Goal: Task Accomplishment & Management: Complete application form

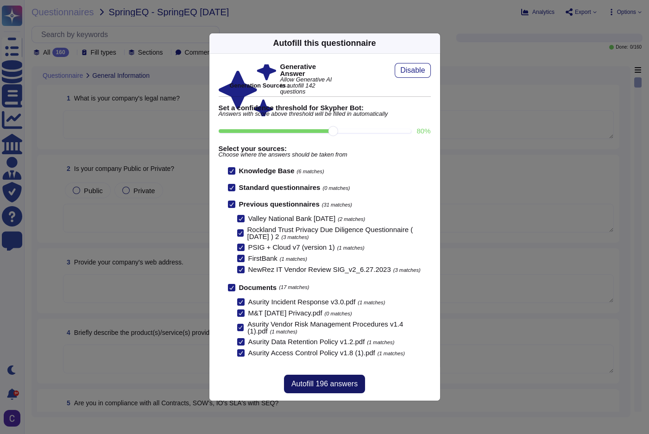
click at [325, 387] on span "Autofill 196 answers" at bounding box center [324, 383] width 66 height 7
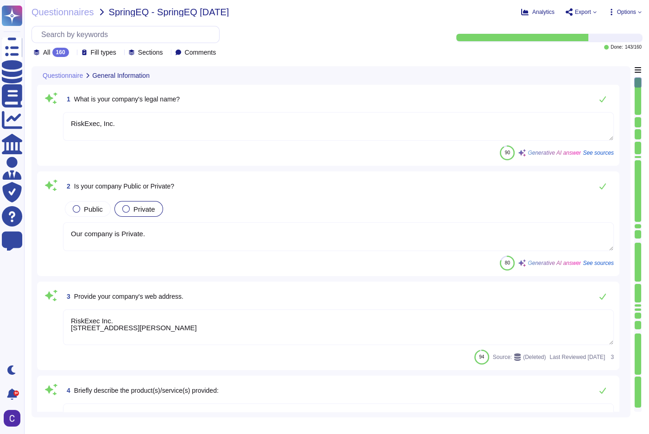
type textarea "RiskExec, Inc."
type textarea "Our company is Private."
type textarea "RiskExec Inc. [STREET_ADDRESS][PERSON_NAME]"
type textarea "RiskExec® offers a Software as a Service (SaaS) platform focused on fair lendin…"
type textarea "Our SLA is contractually agreed upon."
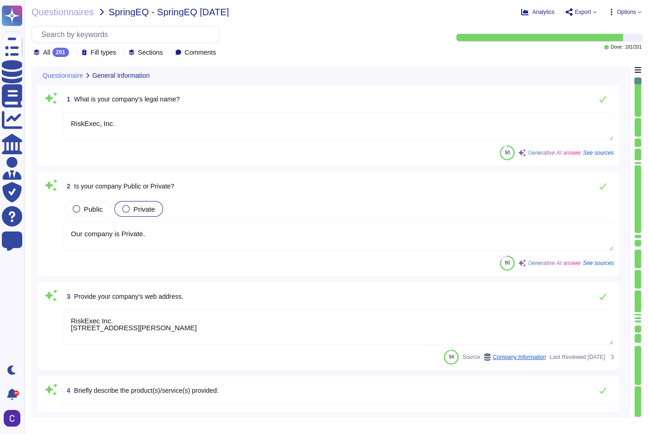
click at [167, 244] on textarea "Our company is Private." at bounding box center [338, 236] width 551 height 29
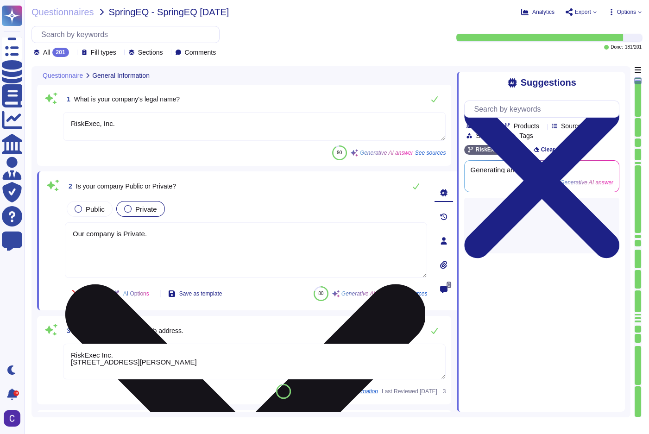
click at [167, 244] on textarea "Our company is Private." at bounding box center [246, 250] width 362 height 56
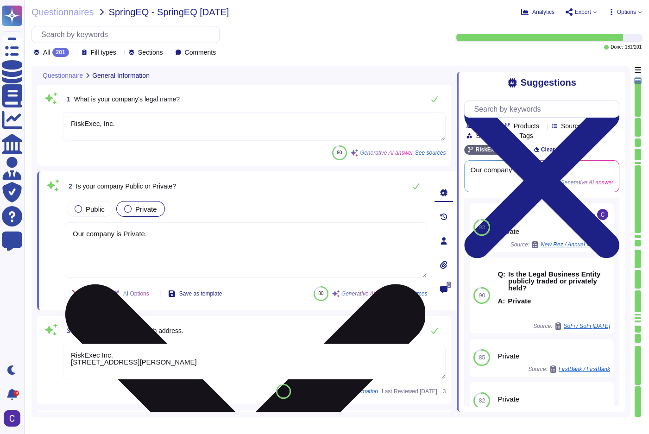
click at [167, 244] on textarea "Our company is Private." at bounding box center [246, 250] width 362 height 56
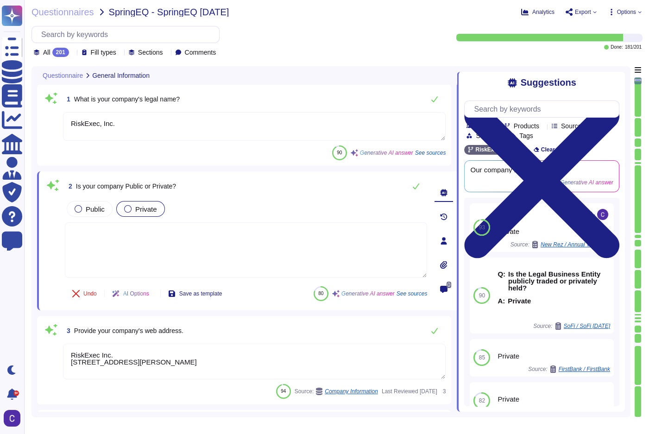
click at [144, 373] on textarea "RiskExec Inc. [STREET_ADDRESS][PERSON_NAME]" at bounding box center [254, 362] width 382 height 36
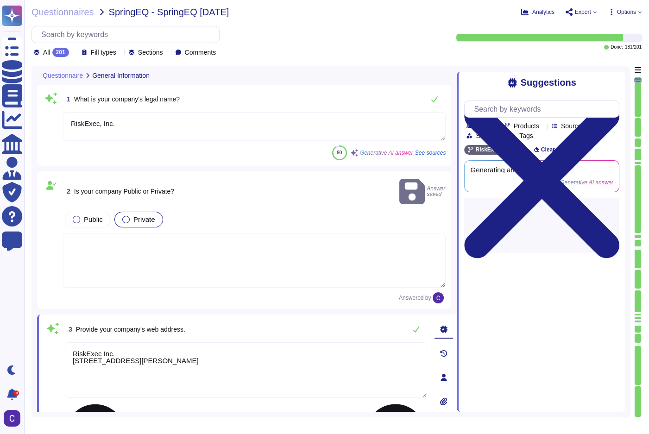
click at [144, 373] on textarea "RiskExec Inc. [STREET_ADDRESS][PERSON_NAME]" at bounding box center [246, 370] width 362 height 56
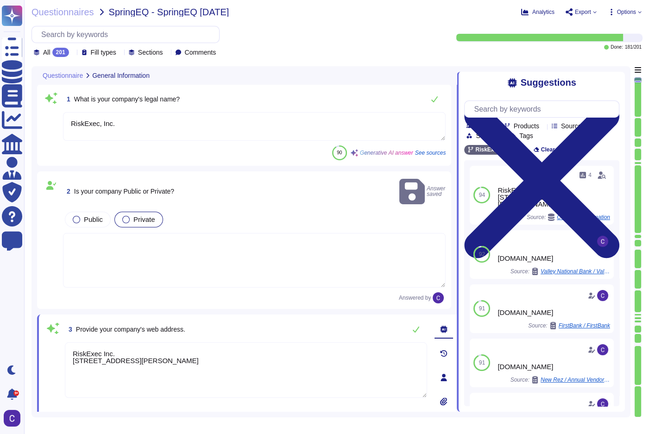
click at [607, 256] on div "94 4 RiskExec Inc. [STREET_ADDRESS][PERSON_NAME] Source: Company Information Us…" at bounding box center [541, 307] width 155 height 294
click at [166, 361] on textarea "RiskExec Inc. [STREET_ADDRESS][PERSON_NAME]" at bounding box center [246, 370] width 362 height 56
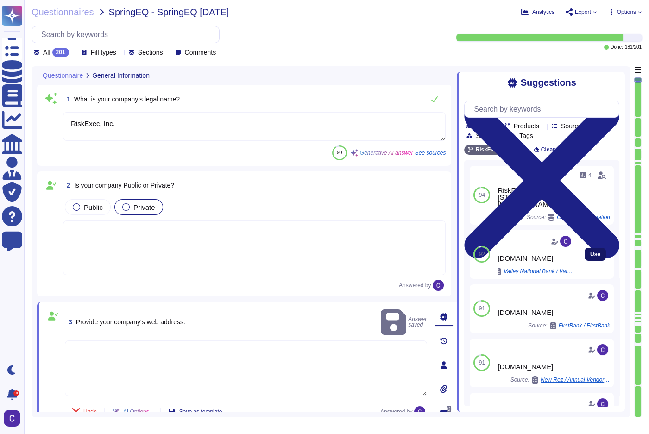
click at [584, 254] on button "Use" at bounding box center [594, 254] width 21 height 13
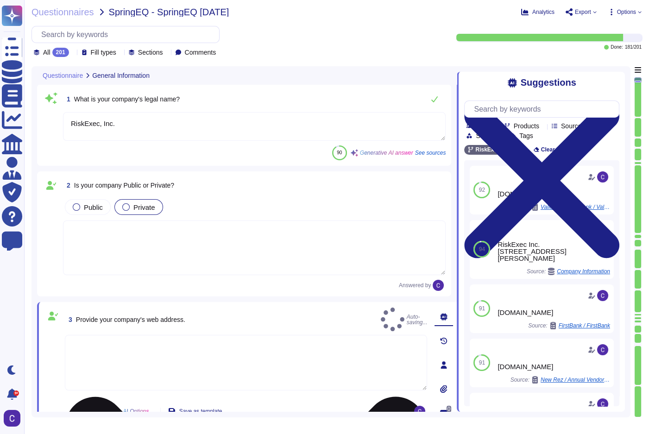
type textarea "[DOMAIN_NAME]"
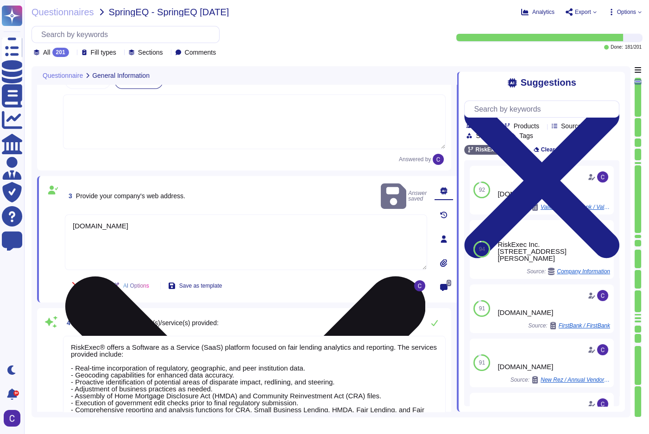
type textarea "There are no outstanding lawsuits against the company or any officer of the com…"
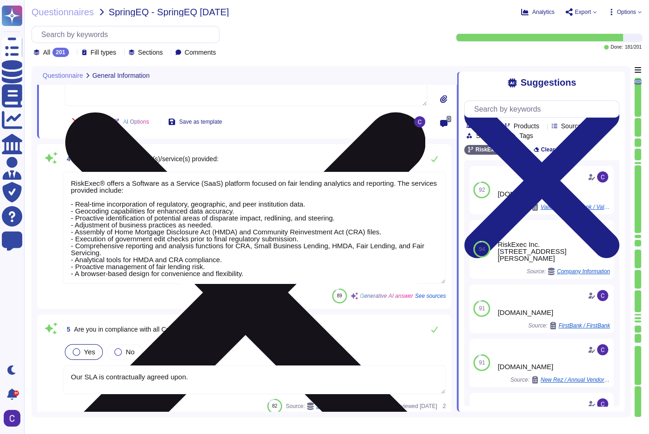
scroll to position [294, 0]
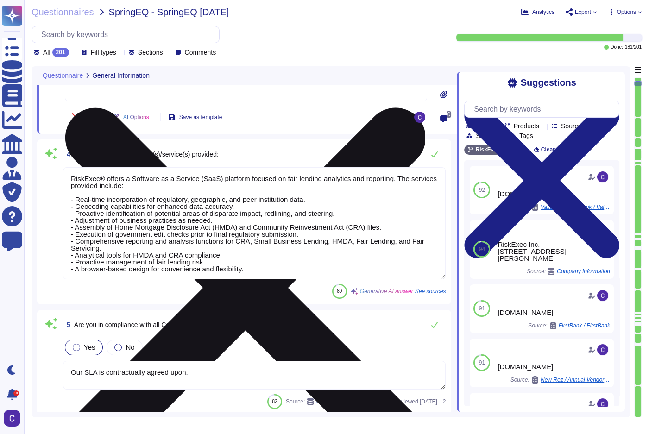
type textarea "Our compliance materials apply to all products and services offered by RiskExec…"
type textarea "The following is a list of related policies and procedures that complement and …"
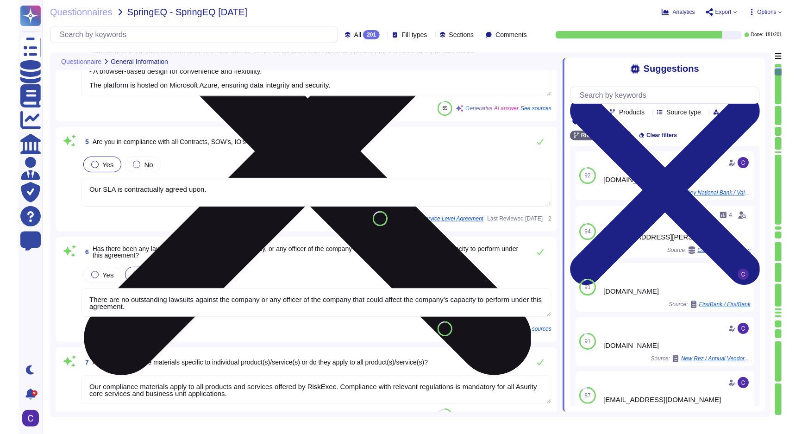
scroll to position [0, 0]
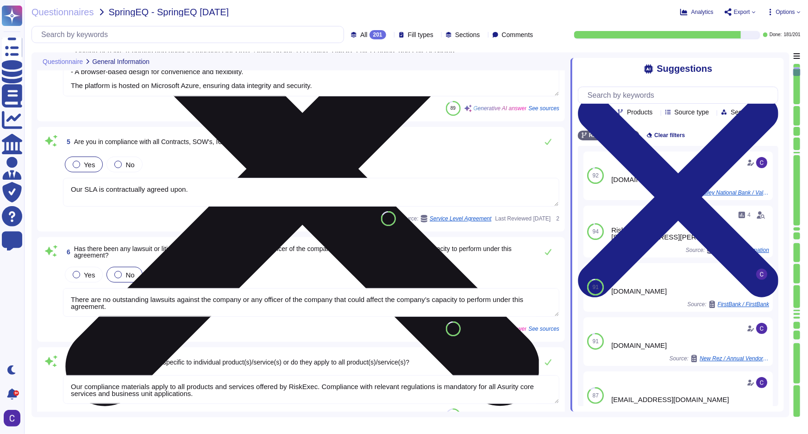
click at [168, 301] on textarea "There are no outstanding lawsuits against the company or any officer of the com…" at bounding box center [311, 302] width 496 height 29
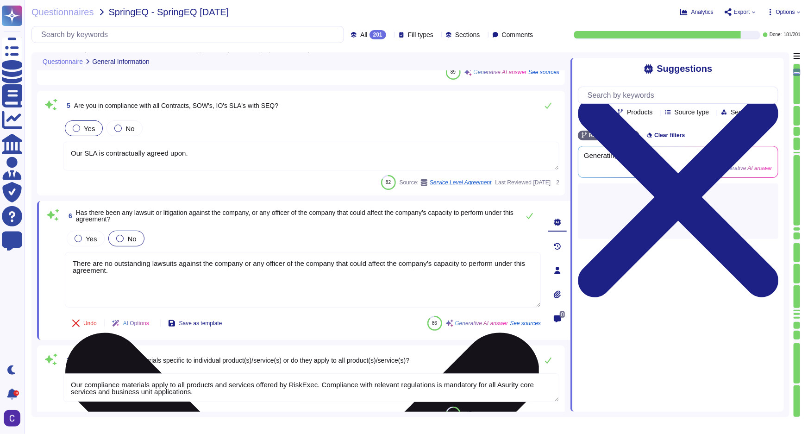
type textarea "The following is a list of related policies and procedures that complement and …"
click at [168, 301] on textarea "There are no outstanding lawsuits against the company or any officer of the com…" at bounding box center [303, 280] width 476 height 56
click at [167, 301] on textarea "There are no outstanding lawsuits against the company or any officer of the com…" at bounding box center [303, 280] width 476 height 56
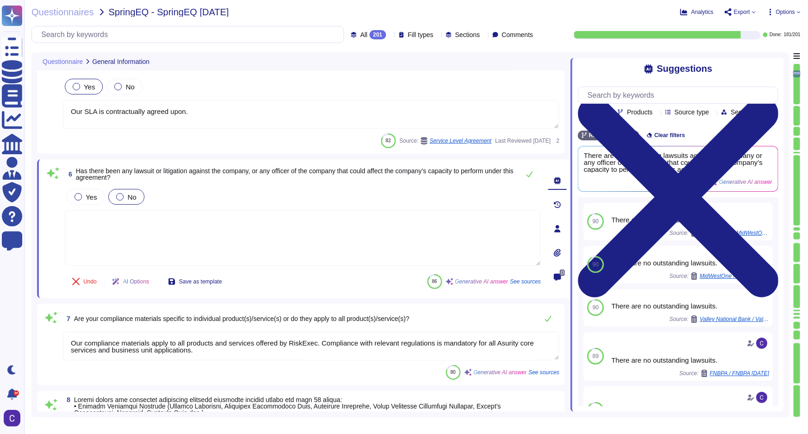
scroll to position [589, 0]
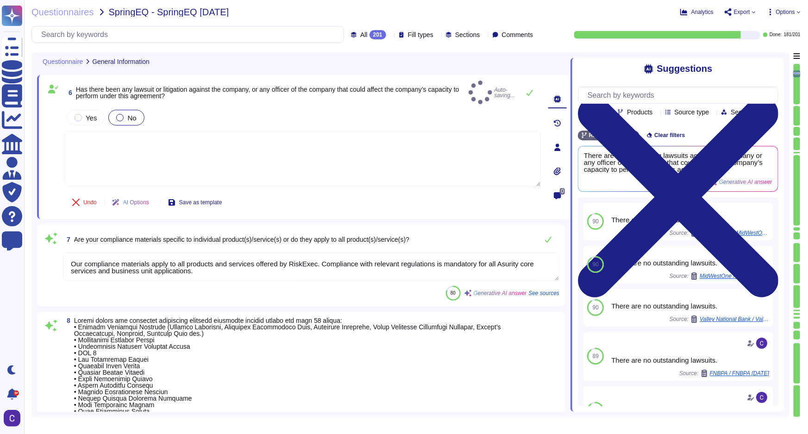
click at [495, 257] on textarea "Our compliance materials apply to all products and services offered by RiskExec…" at bounding box center [311, 266] width 496 height 29
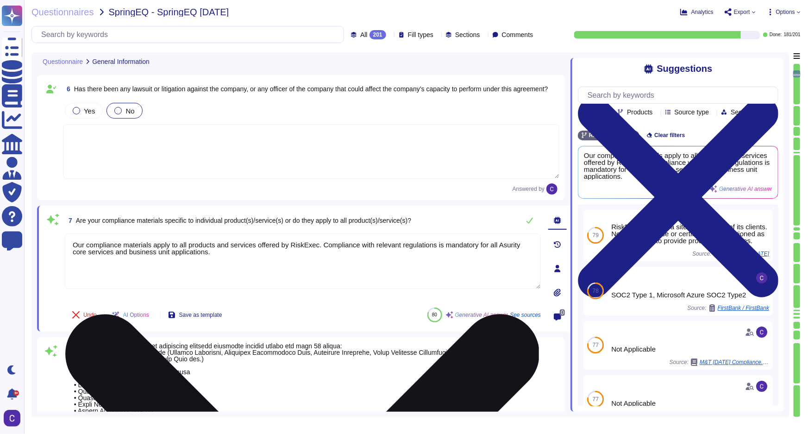
drag, startPoint x: 487, startPoint y: 244, endPoint x: 444, endPoint y: 248, distance: 43.3
click at [444, 248] on textarea "Our compliance materials apply to all products and services offered by RiskExec…" at bounding box center [303, 261] width 476 height 56
type textarea "Our compliance materials apply to all products and services offered by RiskExec…"
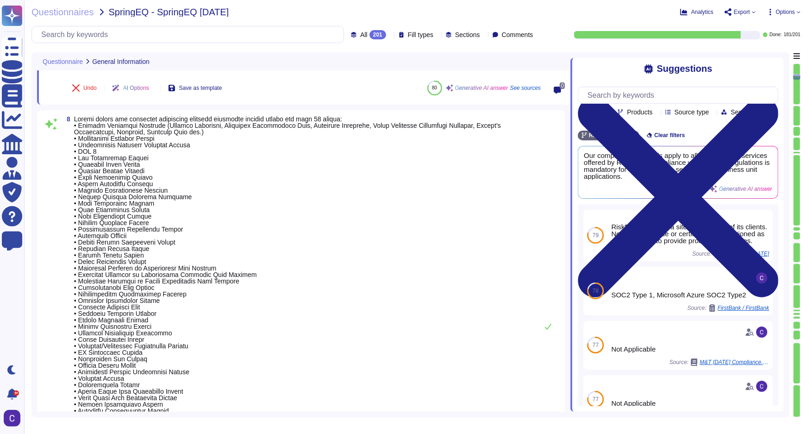
type textarea "Provided"
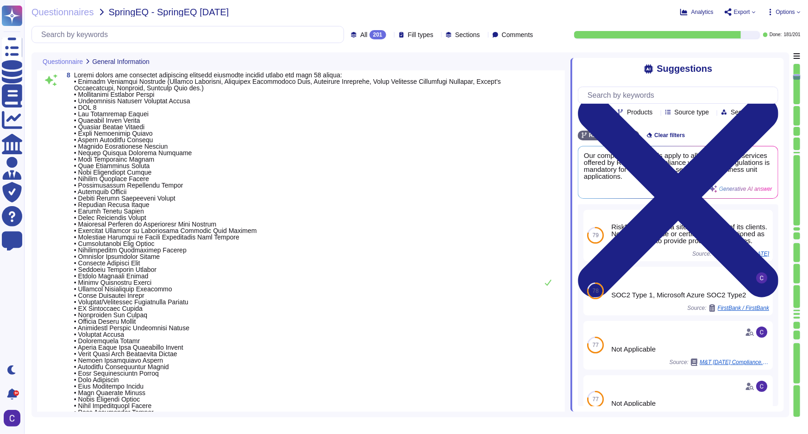
type textarea "Our compliance materials apply to all products and services offered by RiskExec…"
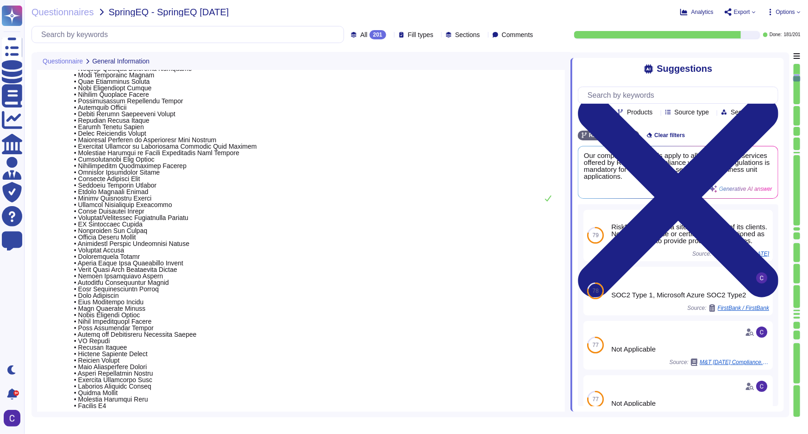
type textarea "Yes, an Information Security Policy is in place and is mandatory for compliance…"
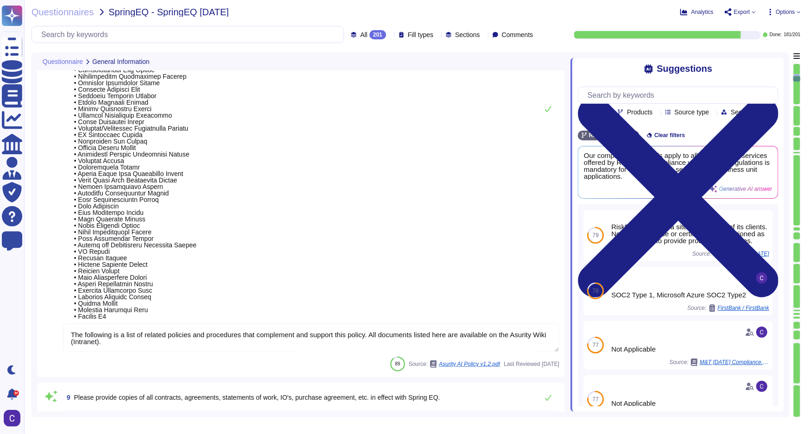
type textarea "Asurity has adopted an agile methodology - a continuous cycle of planning, exec…"
click at [192, 343] on textarea "The following is a list of related policies and procedures that complement and …" at bounding box center [311, 337] width 496 height 29
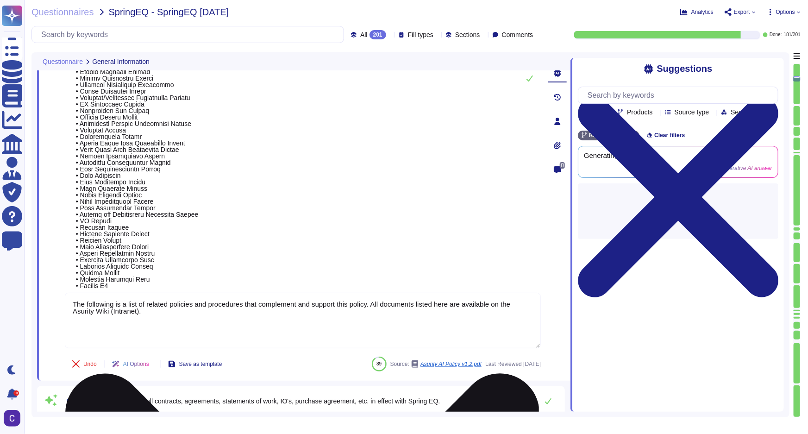
type textarea "Asurity has adopted an agile methodology - a continuous cycle of planning, exec…"
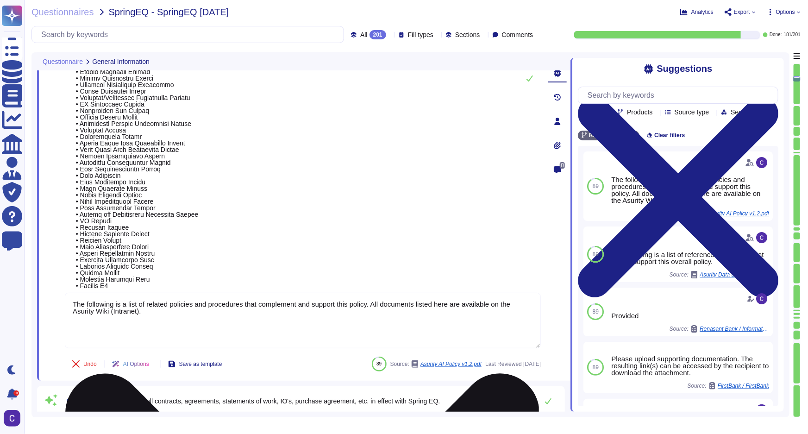
click at [192, 343] on textarea "The following is a list of related policies and procedures that complement and …" at bounding box center [303, 321] width 476 height 56
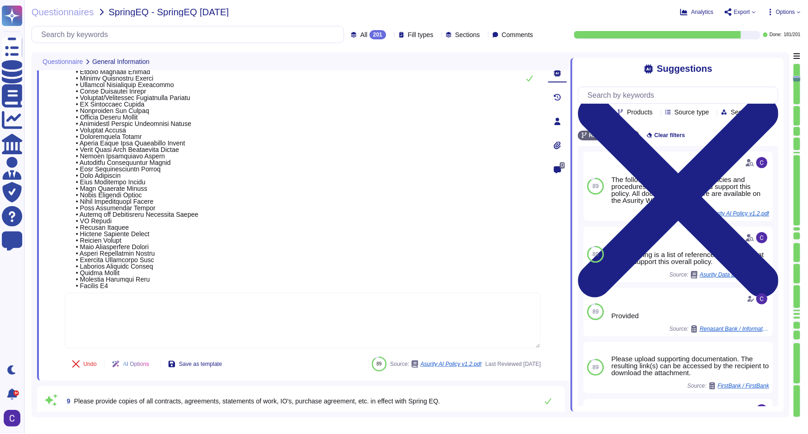
click at [384, 236] on span at bounding box center [295, 78] width 439 height 421
click at [556, 139] on div at bounding box center [557, 145] width 19 height 19
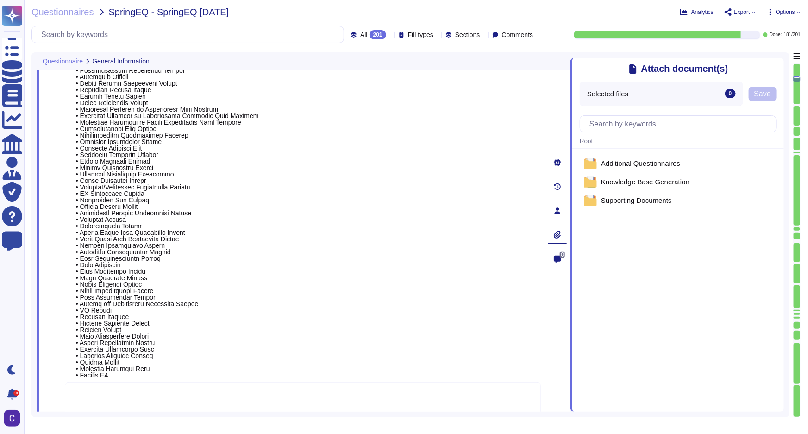
type textarea "Our compliance materials apply to all products and services offered by RiskExec…"
type textarea "Asurity has adopted an agile methodology - a continuous cycle of planning, exec…"
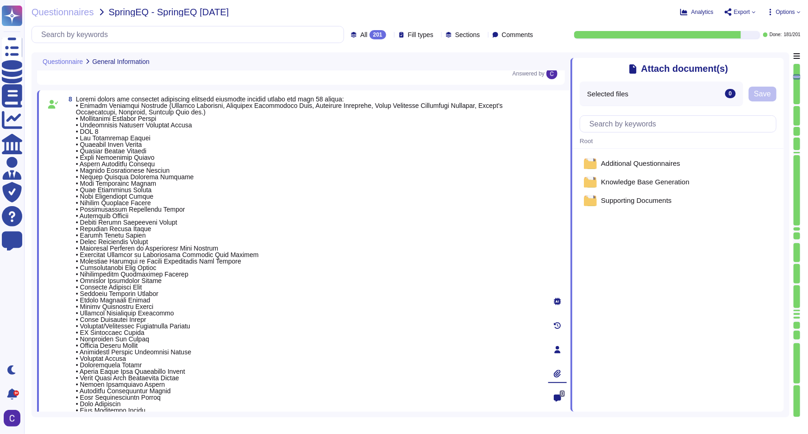
scroll to position [747, 0]
type textarea "Our SLA is contractually agreed upon."
click at [560, 375] on icon at bounding box center [557, 373] width 7 height 7
click at [648, 204] on span "Supporting Documents" at bounding box center [636, 200] width 71 height 7
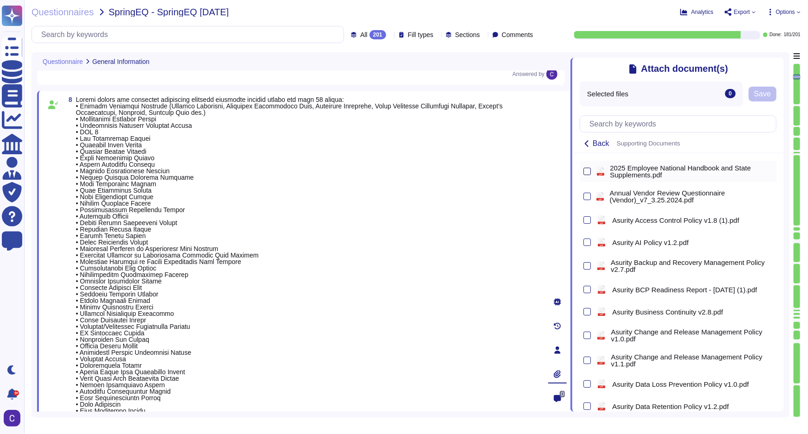
click at [586, 171] on div at bounding box center [586, 171] width 7 height 7
click at [0, 0] on input "checkbox" at bounding box center [0, 0] width 0 height 0
click at [588, 222] on div at bounding box center [586, 219] width 7 height 7
click at [0, 0] on input "checkbox" at bounding box center [0, 0] width 0 height 0
click at [585, 245] on div at bounding box center [586, 241] width 7 height 7
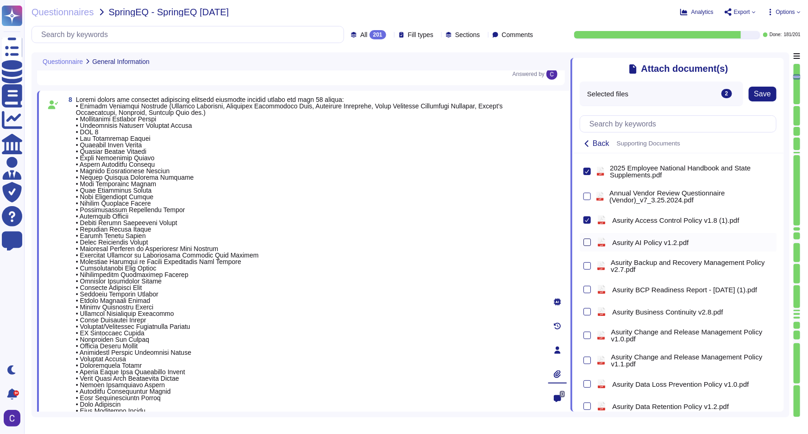
click at [0, 0] on input "checkbox" at bounding box center [0, 0] width 0 height 0
click at [589, 269] on div at bounding box center [586, 265] width 7 height 7
click at [0, 0] on input "checkbox" at bounding box center [0, 0] width 0 height 0
click at [586, 289] on div at bounding box center [586, 289] width 7 height 7
click at [0, 0] on input "checkbox" at bounding box center [0, 0] width 0 height 0
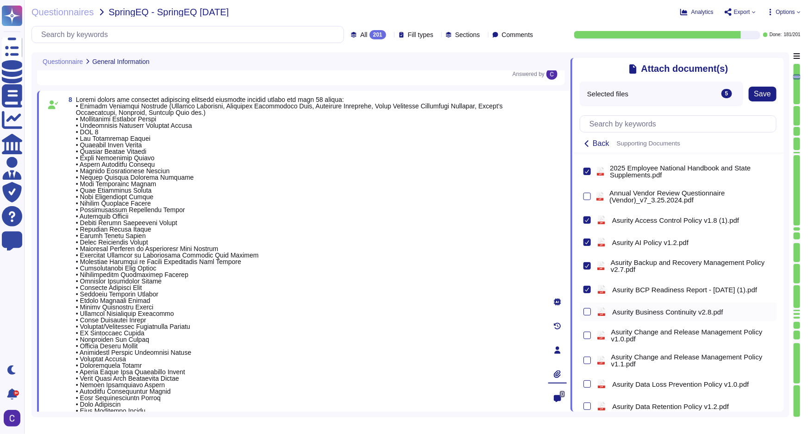
click at [587, 317] on div at bounding box center [586, 311] width 7 height 11
click at [588, 314] on div at bounding box center [586, 311] width 7 height 7
click at [0, 0] on input "checkbox" at bounding box center [0, 0] width 0 height 0
click at [583, 361] on div "pdf Asurity Change and Release Management Policy v1.1.pdf" at bounding box center [678, 360] width 197 height 21
click at [587, 363] on div at bounding box center [586, 360] width 7 height 7
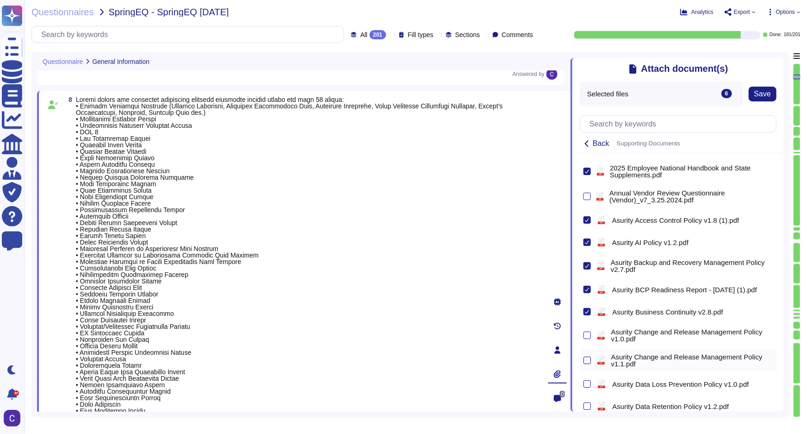
click at [0, 0] on input "checkbox" at bounding box center [0, 0] width 0 height 0
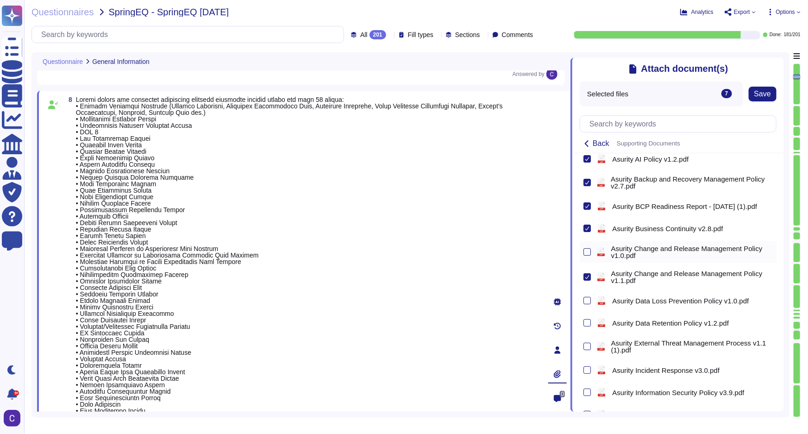
scroll to position [84, 0]
click at [591, 305] on div "pdf Asurity Data Loss Prevention Policy v1.0.pdf" at bounding box center [678, 300] width 197 height 19
click at [584, 297] on div at bounding box center [586, 299] width 7 height 7
click at [0, 0] on input "checkbox" at bounding box center [0, 0] width 0 height 0
click at [582, 321] on div "pdf Asurity Data Retention Policy v1.2.pdf" at bounding box center [678, 322] width 197 height 19
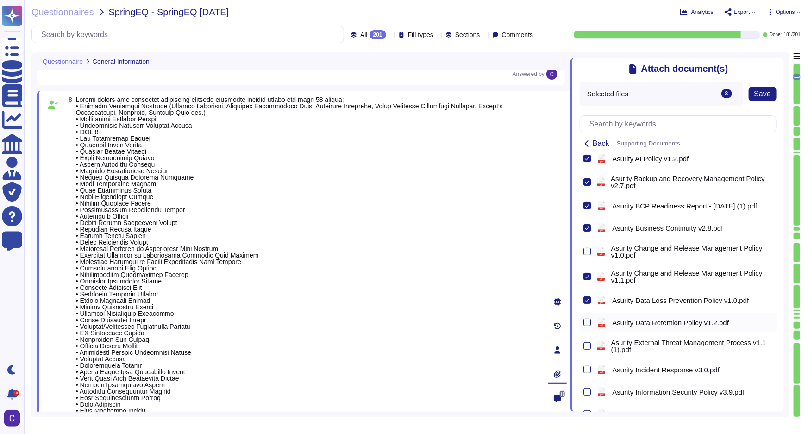
click at [584, 324] on div at bounding box center [586, 322] width 7 height 7
click at [0, 0] on input "checkbox" at bounding box center [0, 0] width 0 height 0
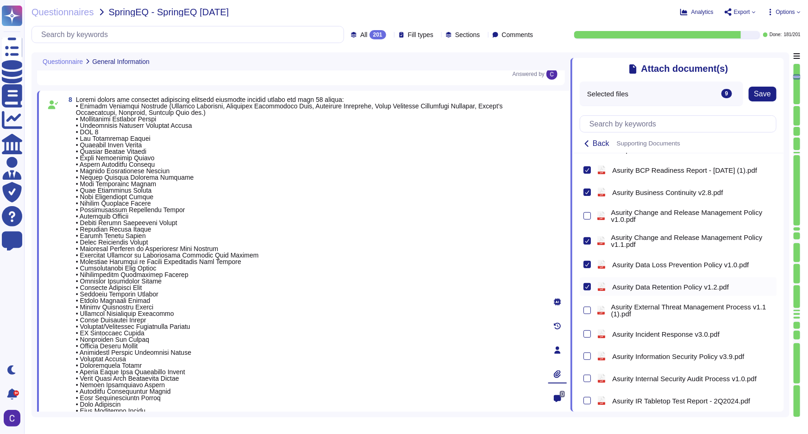
scroll to position [210, 0]
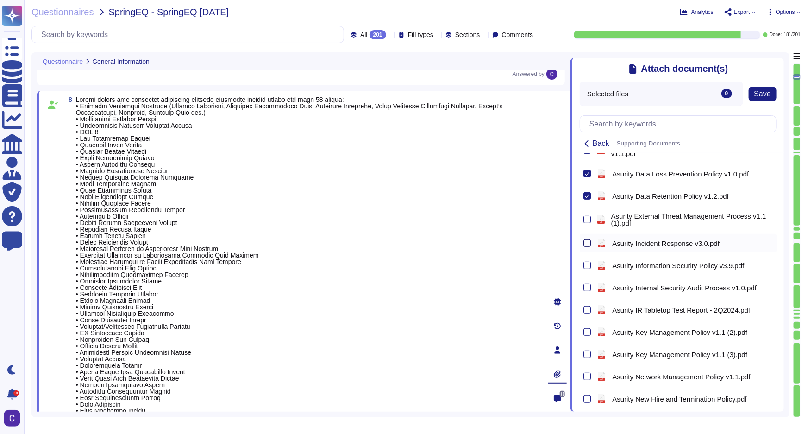
click at [583, 243] on div at bounding box center [586, 242] width 7 height 7
click at [0, 0] on input "checkbox" at bounding box center [0, 0] width 0 height 0
click at [591, 272] on div "pdf Asurity Information Security Policy v3.9.pdf" at bounding box center [678, 265] width 197 height 19
click at [586, 267] on div at bounding box center [586, 265] width 7 height 7
click at [0, 0] on input "checkbox" at bounding box center [0, 0] width 0 height 0
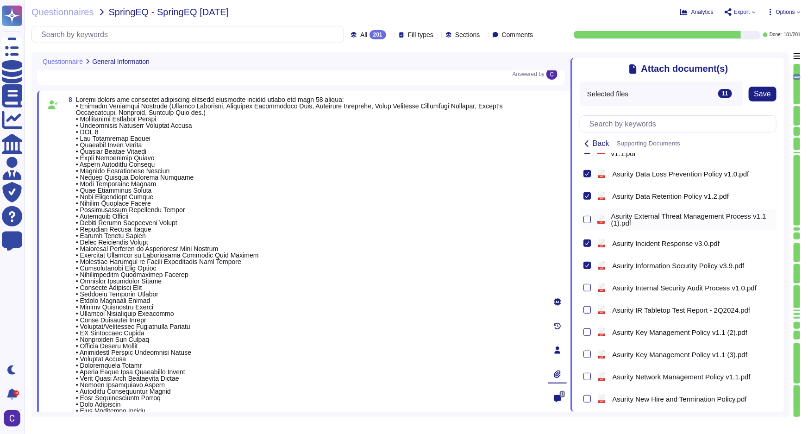
click at [584, 221] on div at bounding box center [586, 219] width 7 height 7
click at [0, 0] on input "checkbox" at bounding box center [0, 0] width 0 height 0
click at [588, 312] on div at bounding box center [586, 309] width 7 height 7
click at [0, 0] on input "checkbox" at bounding box center [0, 0] width 0 height 0
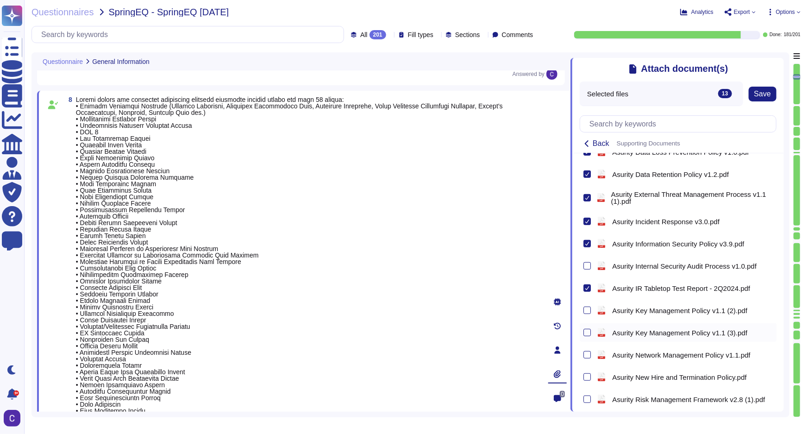
scroll to position [252, 0]
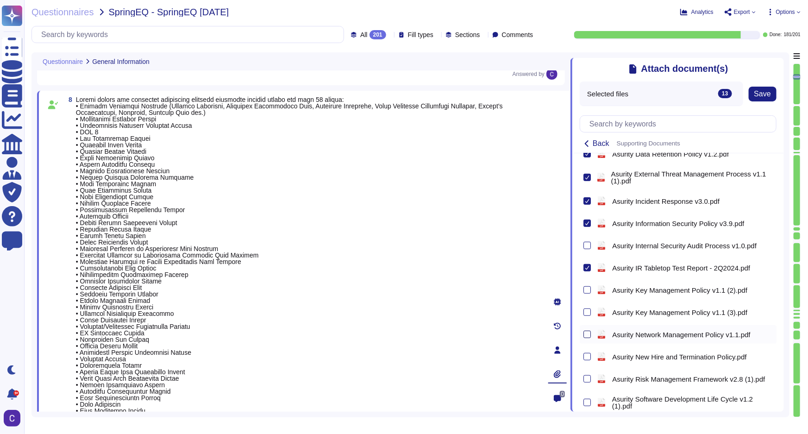
click at [584, 335] on div at bounding box center [586, 334] width 7 height 7
click at [0, 0] on input "checkbox" at bounding box center [0, 0] width 0 height 0
click at [590, 360] on div at bounding box center [586, 356] width 7 height 7
click at [0, 0] on input "checkbox" at bounding box center [0, 0] width 0 height 0
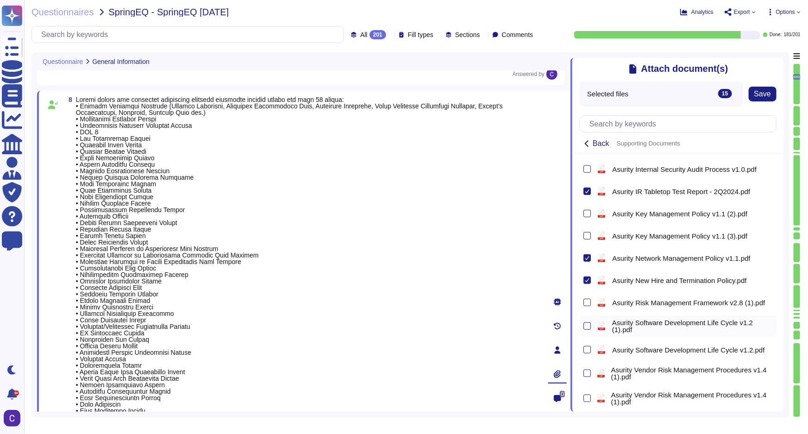
scroll to position [337, 0]
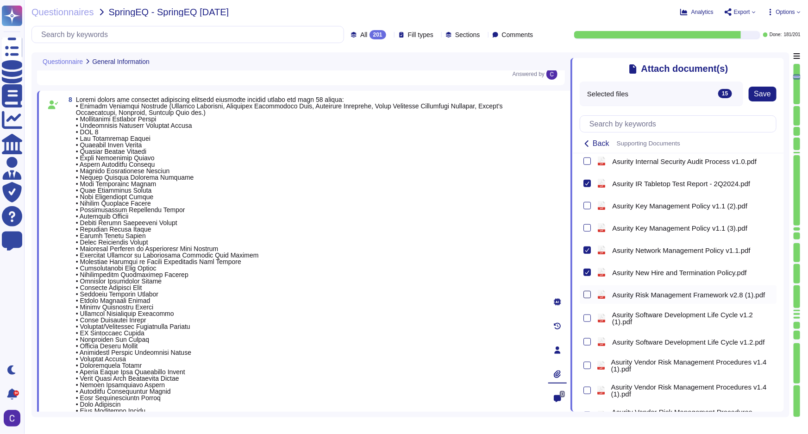
click at [583, 296] on div at bounding box center [586, 294] width 7 height 7
click at [0, 0] on input "checkbox" at bounding box center [0, 0] width 0 height 0
click at [584, 320] on div at bounding box center [586, 317] width 7 height 7
click at [0, 0] on input "checkbox" at bounding box center [0, 0] width 0 height 0
click at [585, 320] on icon at bounding box center [587, 318] width 5 height 5
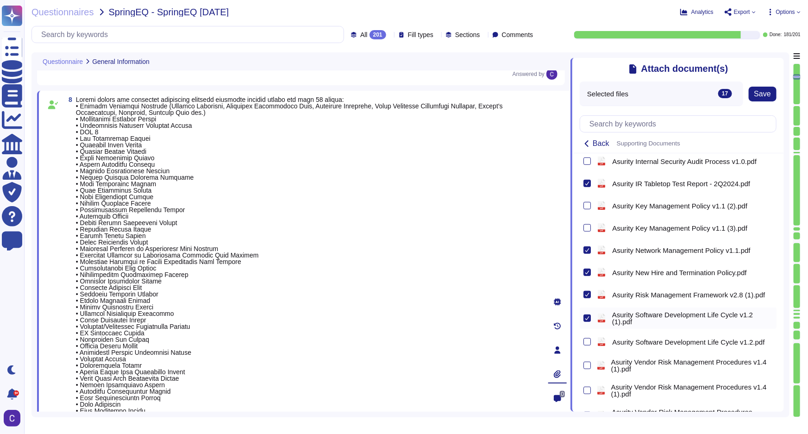
click at [0, 0] on input "checkbox" at bounding box center [0, 0] width 0 height 0
click at [587, 340] on div at bounding box center [586, 341] width 7 height 7
click at [0, 0] on input "checkbox" at bounding box center [0, 0] width 0 height 0
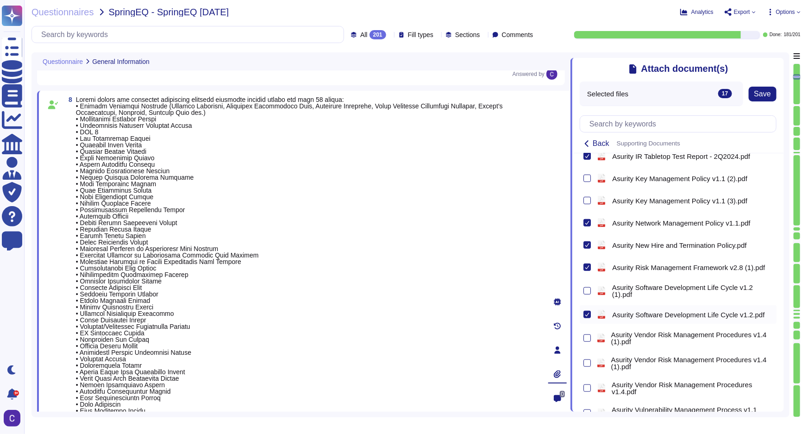
scroll to position [379, 0]
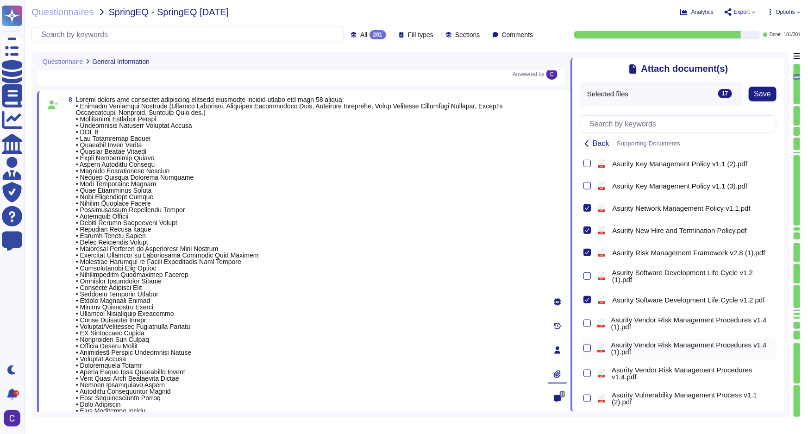
click at [587, 346] on div at bounding box center [586, 348] width 7 height 7
click at [0, 0] on input "checkbox" at bounding box center [0, 0] width 0 height 0
click at [589, 370] on div at bounding box center [586, 373] width 7 height 7
click at [0, 0] on input "checkbox" at bounding box center [0, 0] width 0 height 0
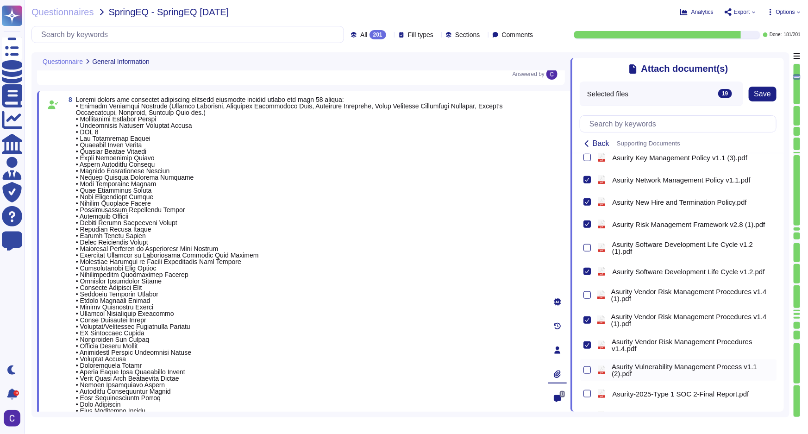
scroll to position [421, 0]
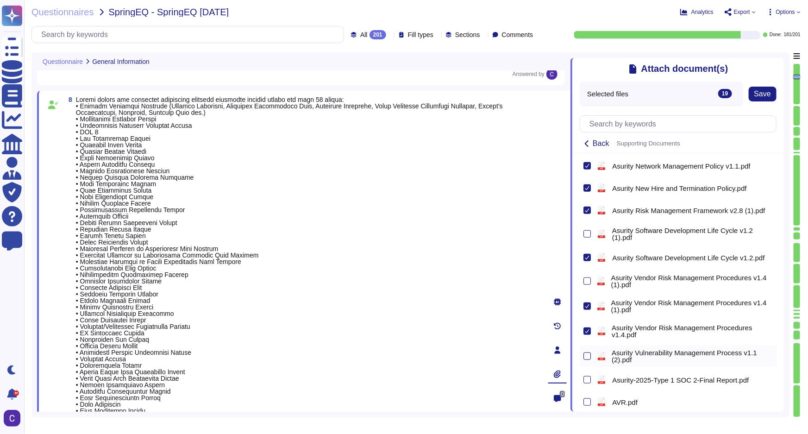
click at [587, 355] on div at bounding box center [586, 355] width 7 height 7
click at [0, 0] on input "checkbox" at bounding box center [0, 0] width 0 height 0
click at [591, 382] on div "pdf Asurity-2025-Type 1 SOC 2-Final Report.pdf" at bounding box center [678, 379] width 197 height 19
click at [585, 379] on div at bounding box center [586, 379] width 7 height 7
click at [0, 0] on input "checkbox" at bounding box center [0, 0] width 0 height 0
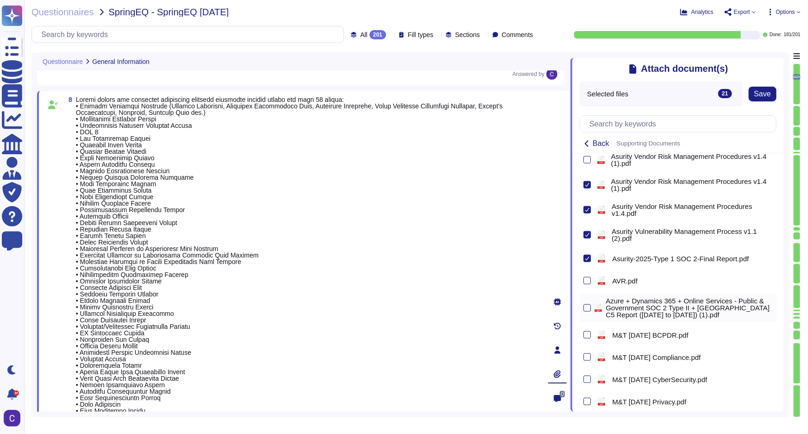
scroll to position [547, 0]
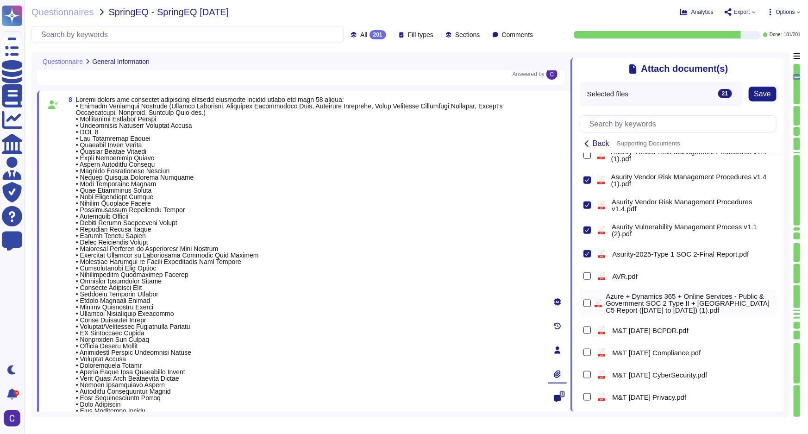
click at [586, 304] on div at bounding box center [586, 303] width 7 height 7
click at [0, 0] on input "checkbox" at bounding box center [0, 0] width 0 height 0
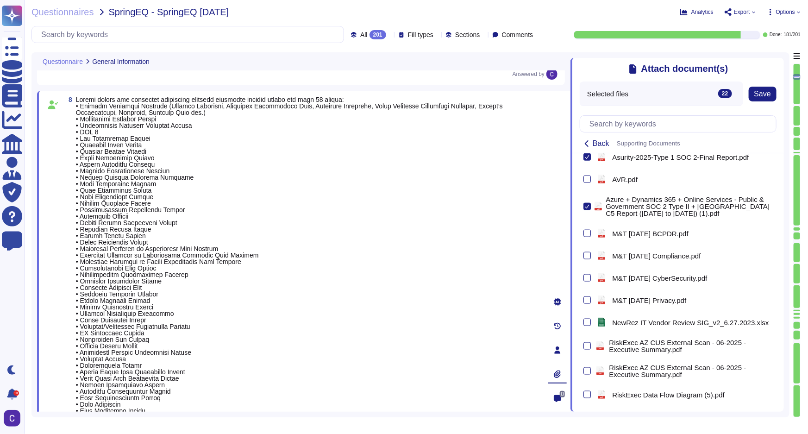
scroll to position [673, 0]
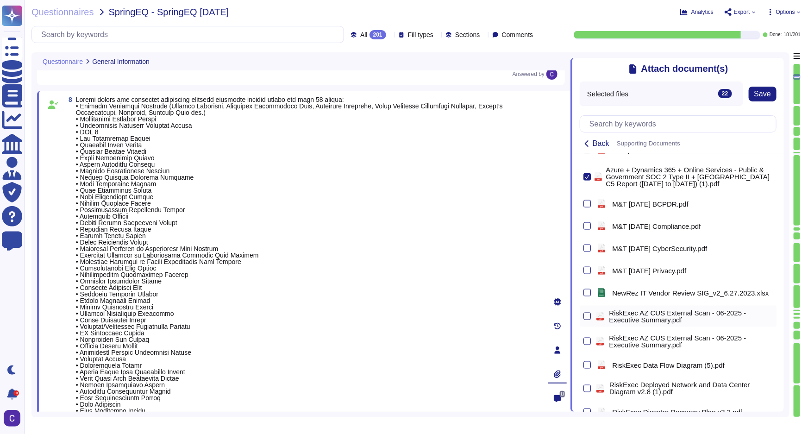
click at [590, 316] on div at bounding box center [586, 316] width 7 height 7
click at [0, 0] on input "checkbox" at bounding box center [0, 0] width 0 height 0
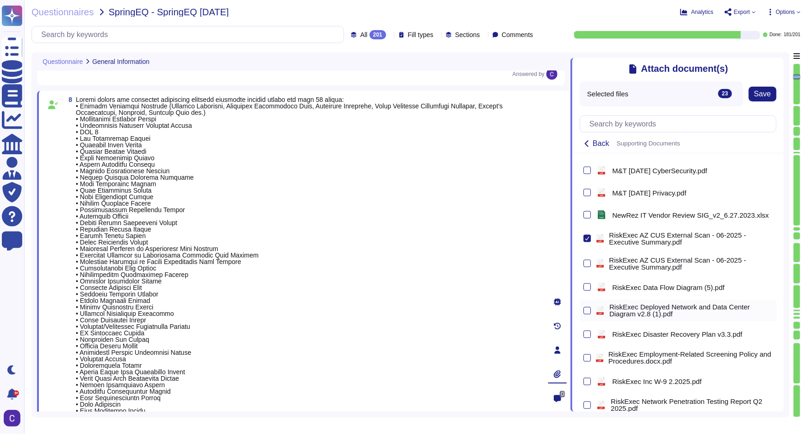
scroll to position [758, 0]
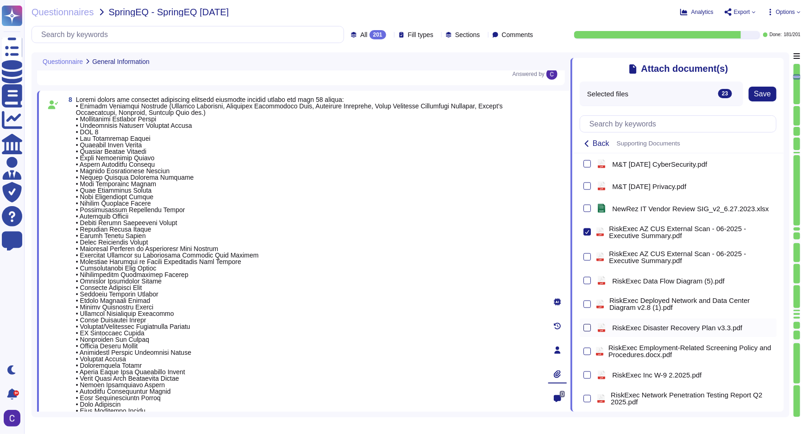
click at [589, 328] on div at bounding box center [586, 327] width 7 height 7
click at [0, 0] on input "checkbox" at bounding box center [0, 0] width 0 height 0
click at [589, 373] on div at bounding box center [586, 374] width 7 height 7
click at [0, 0] on input "checkbox" at bounding box center [0, 0] width 0 height 0
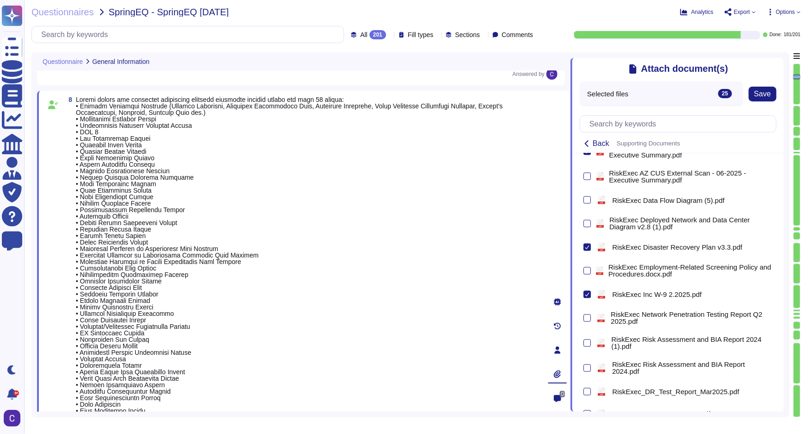
scroll to position [842, 0]
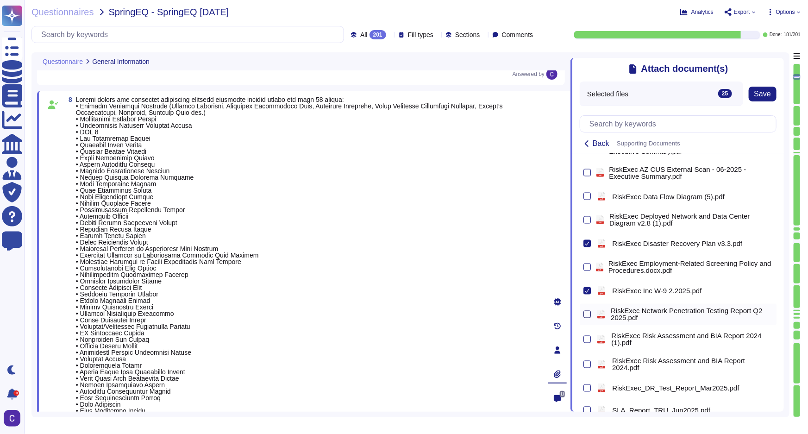
click at [588, 315] on div at bounding box center [586, 314] width 7 height 7
click at [0, 0] on input "checkbox" at bounding box center [0, 0] width 0 height 0
click at [585, 363] on div at bounding box center [586, 364] width 7 height 7
click at [0, 0] on input "checkbox" at bounding box center [0, 0] width 0 height 0
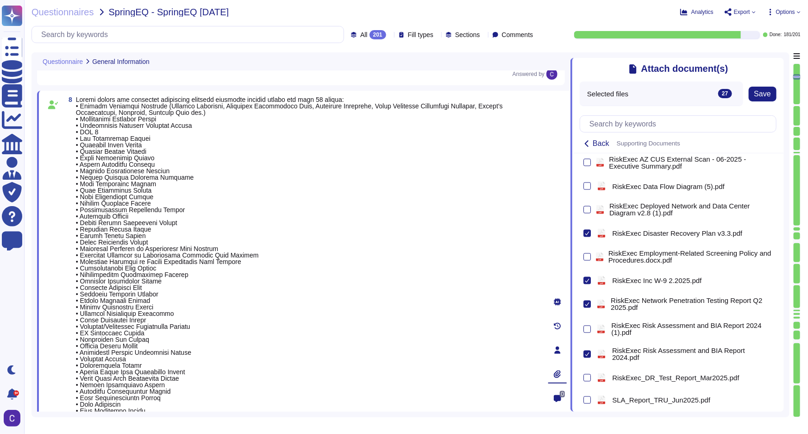
scroll to position [855, 0]
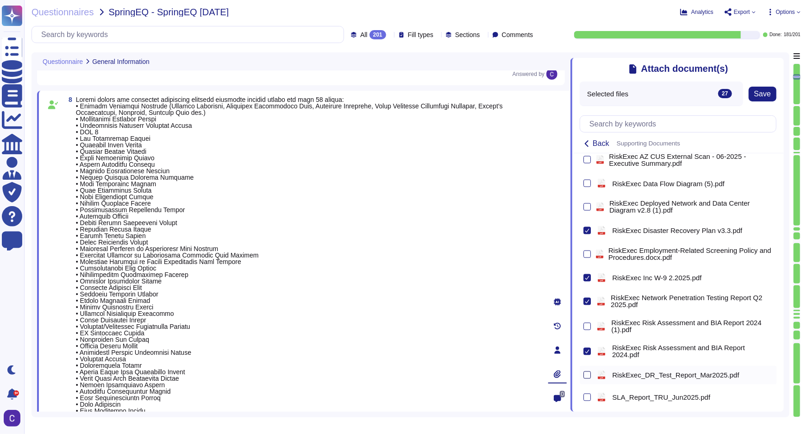
click at [585, 371] on div at bounding box center [586, 374] width 7 height 7
click at [0, 0] on input "checkbox" at bounding box center [0, 0] width 0 height 0
click at [648, 94] on span "Save" at bounding box center [762, 93] width 17 height 7
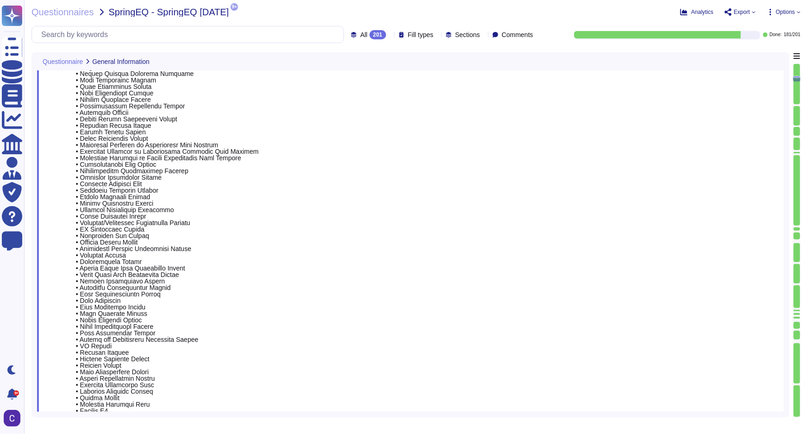
type textarea "Provided"
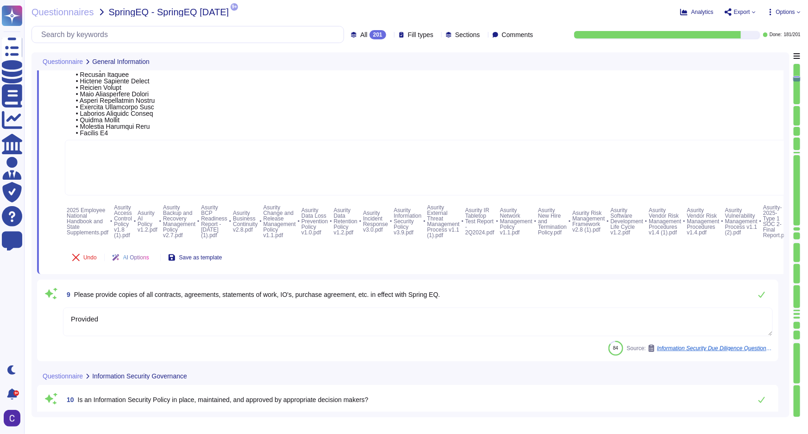
scroll to position [1126, 0]
type textarea "Yes, an Information Security Policy is in place and is mandatory for compliance…"
type textarea "Asurity has adopted an agile methodology - a continuous cycle of planning, exec…"
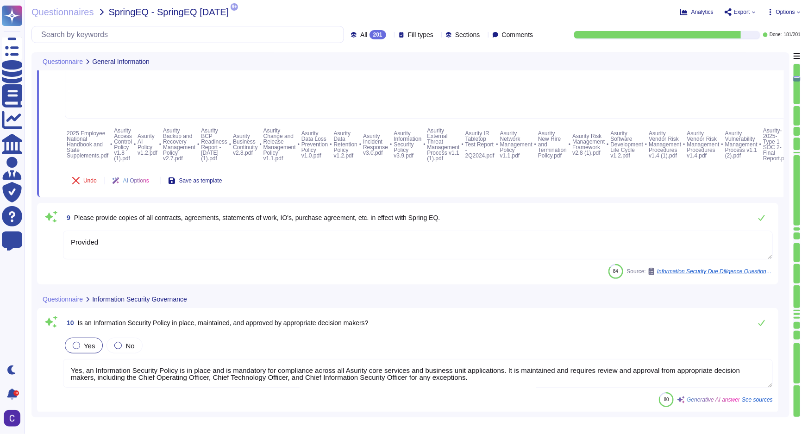
type textarea "Yes, key performance indicators (KPIs) are utilized to alert potential IT and I…"
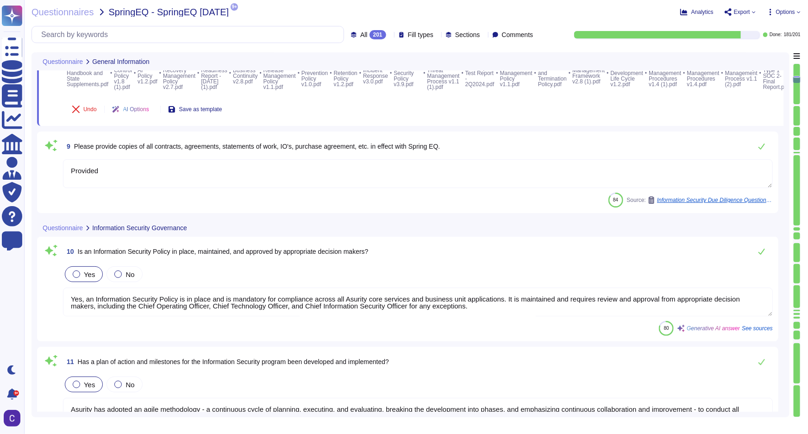
type textarea "Any centralized logging solution or solution provider will be required to ensur…"
click at [194, 188] on textarea "Provided" at bounding box center [418, 173] width 710 height 29
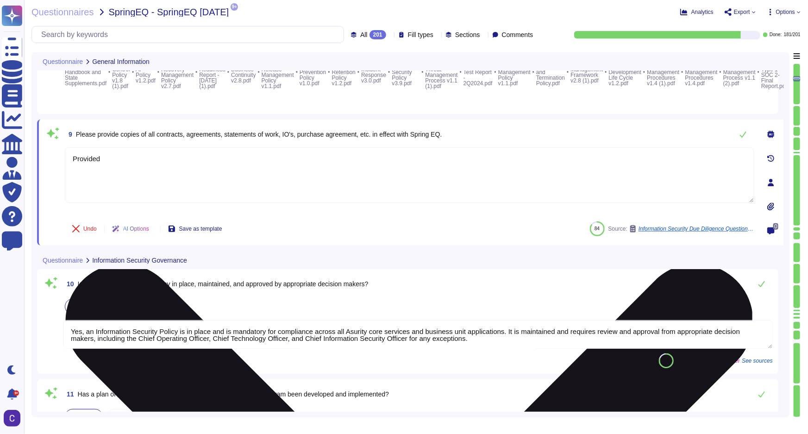
click at [194, 203] on textarea "Provided" at bounding box center [409, 175] width 689 height 56
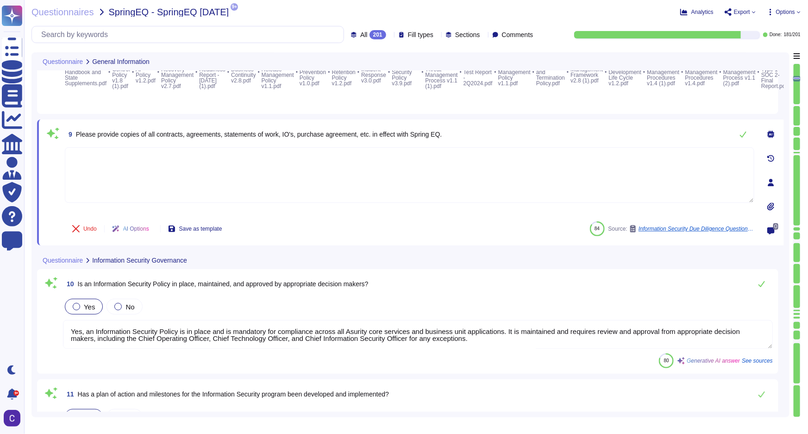
click at [388, 240] on div "Undo AI Options Save as template 84 Source: Information Security Due Diligence …" at bounding box center [409, 229] width 689 height 22
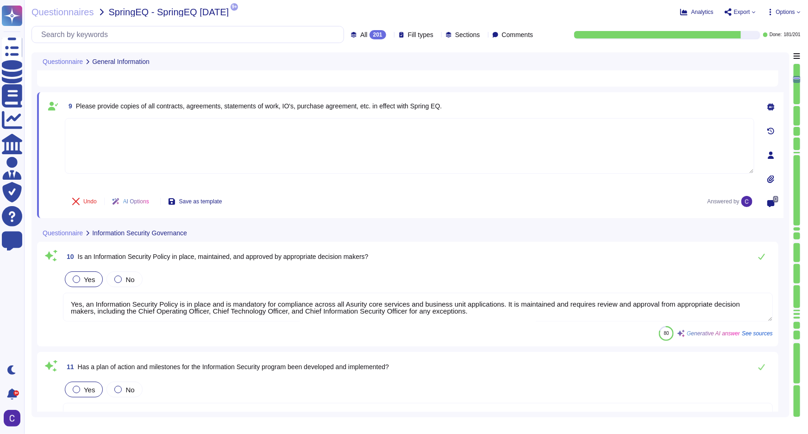
type textarea "Any centralized logging solution or solution provider will be required to ensur…"
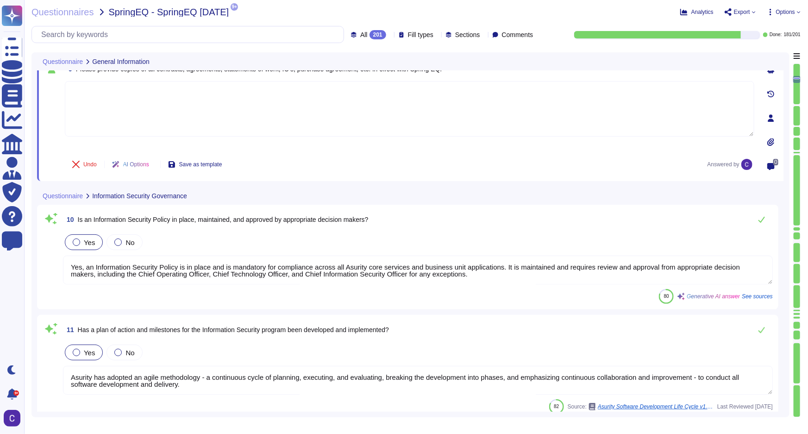
scroll to position [1337, 0]
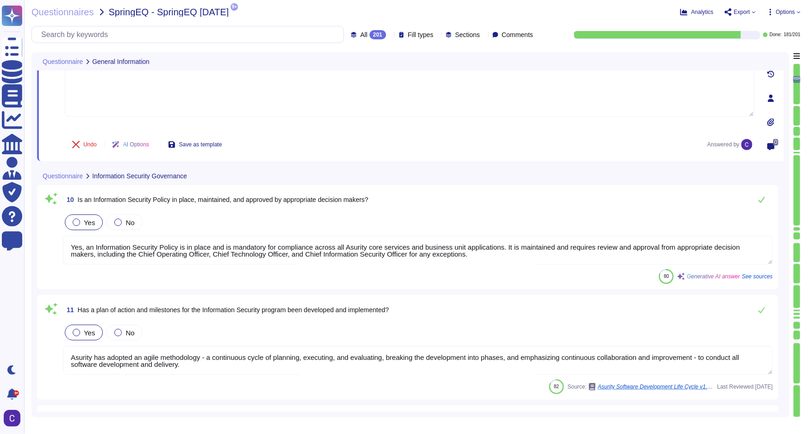
click at [258, 264] on textarea "Yes, an Information Security Policy is in place and is mandatory for compliance…" at bounding box center [418, 250] width 710 height 29
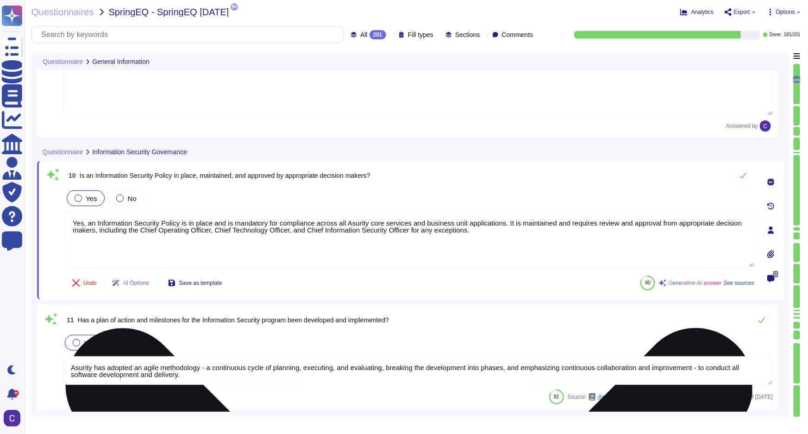
type textarea "Any centralized logging solution or solution provider will be required to ensur…"
click at [259, 267] on textarea "Yes, an Information Security Policy is in place and is mandatory for compliance…" at bounding box center [409, 240] width 689 height 56
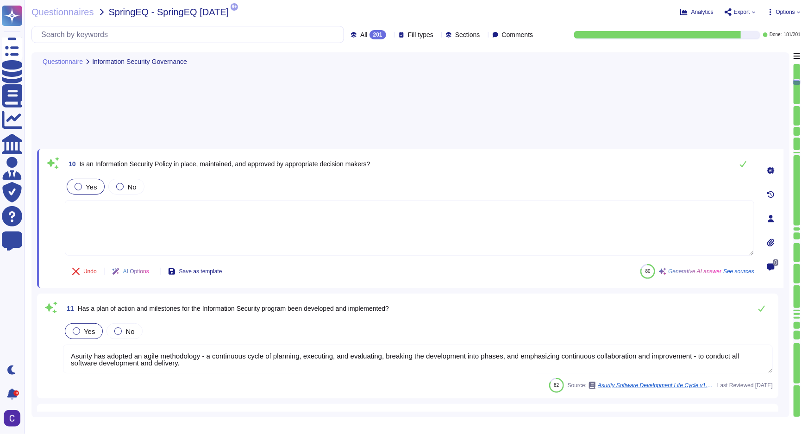
type textarea "Yes, a defined retention period for event logs is established. Logs are maintai…"
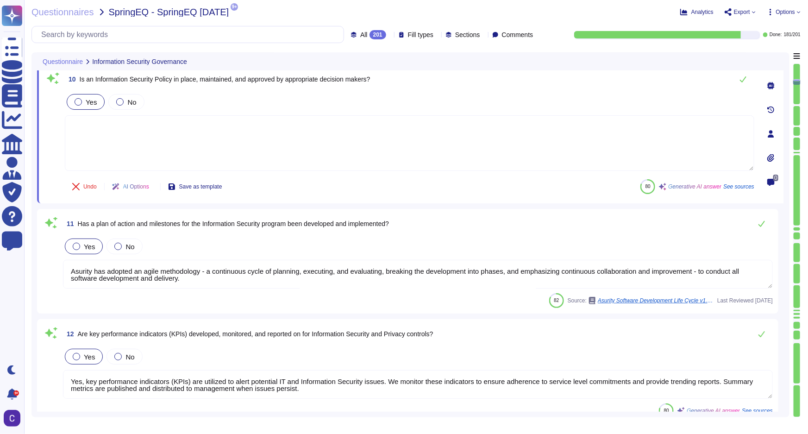
scroll to position [1463, 0]
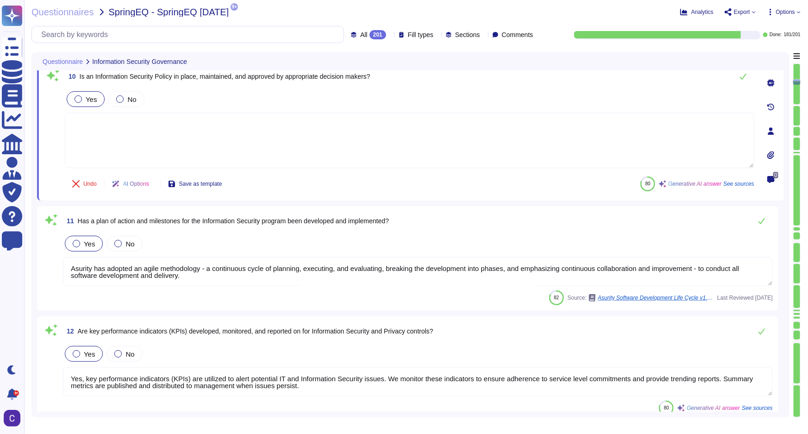
click at [282, 276] on textarea "Asurity has adopted an agile methodology - a continuous cycle of planning, exec…" at bounding box center [418, 271] width 710 height 29
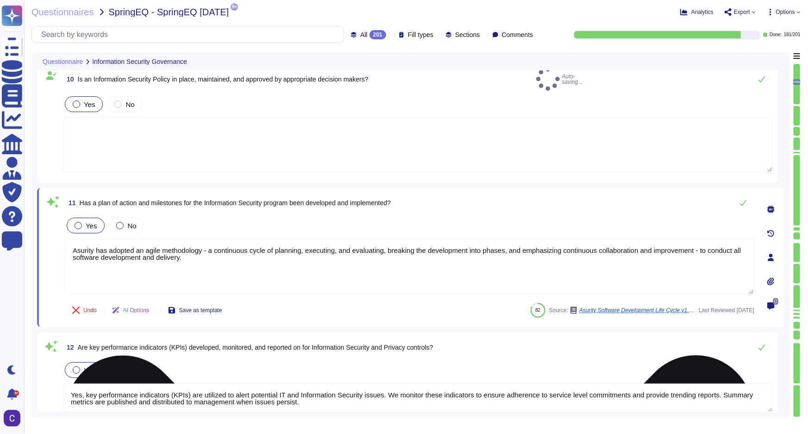
click at [282, 276] on textarea "Asurity has adopted an agile methodology - a continuous cycle of planning, exec…" at bounding box center [409, 267] width 689 height 56
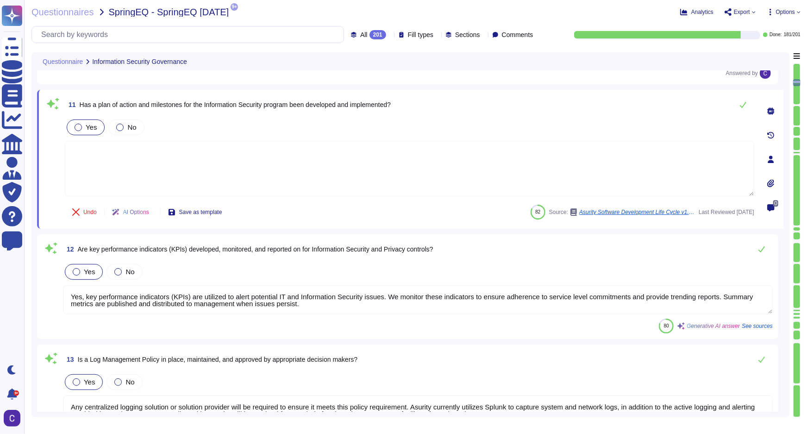
scroll to position [1528, 0]
type textarea "The retention period for data at RiskExec is 7 years."
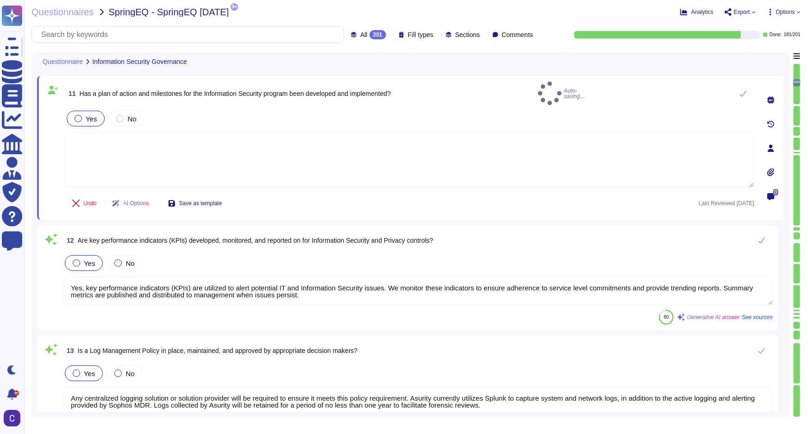
click at [280, 294] on textarea "Yes, key performance indicators (KPIs) are utilized to alert potential IT and I…" at bounding box center [418, 290] width 710 height 29
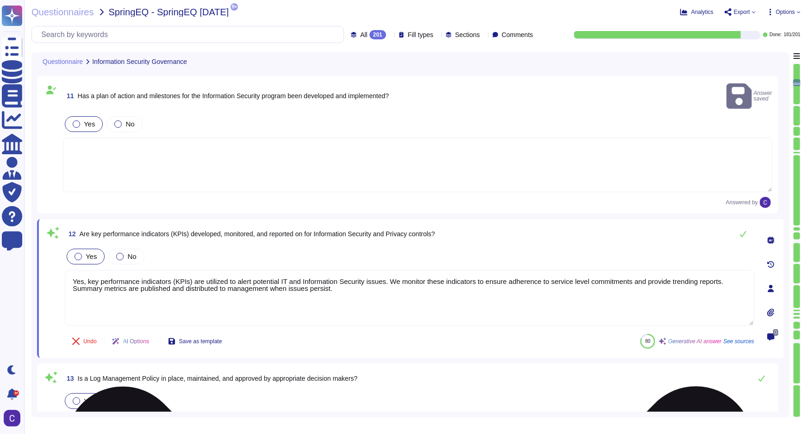
click at [280, 294] on textarea "Yes, key performance indicators (KPIs) are utilized to alert potential IT and I…" at bounding box center [409, 298] width 689 height 56
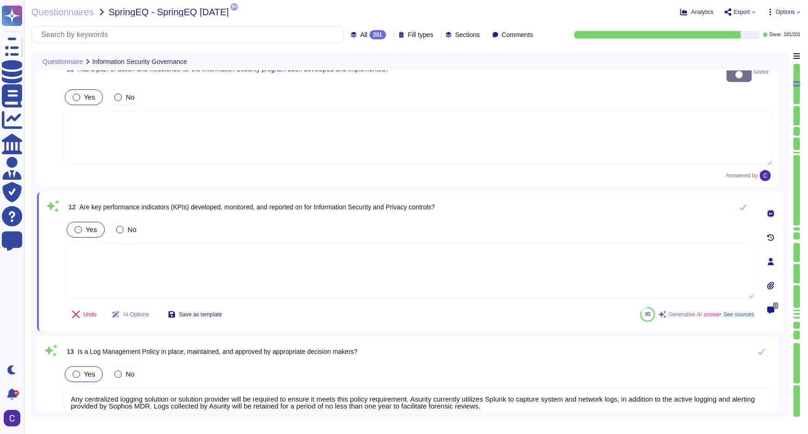
type textarea "Yes, event logs collected from Asurity-managed systems are appropriately secure…"
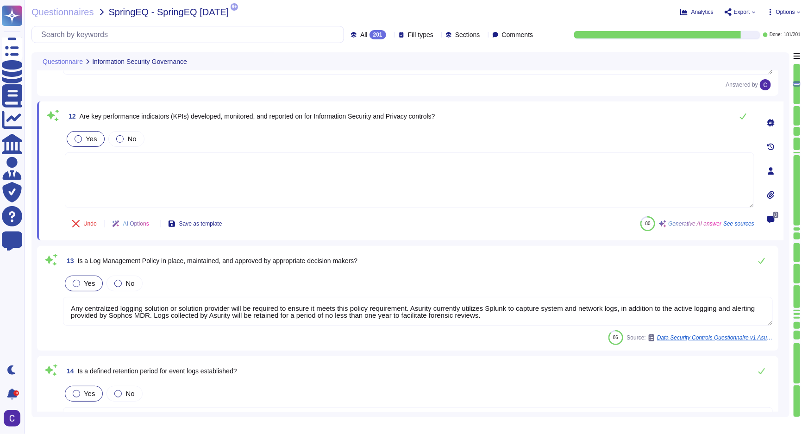
scroll to position [1654, 0]
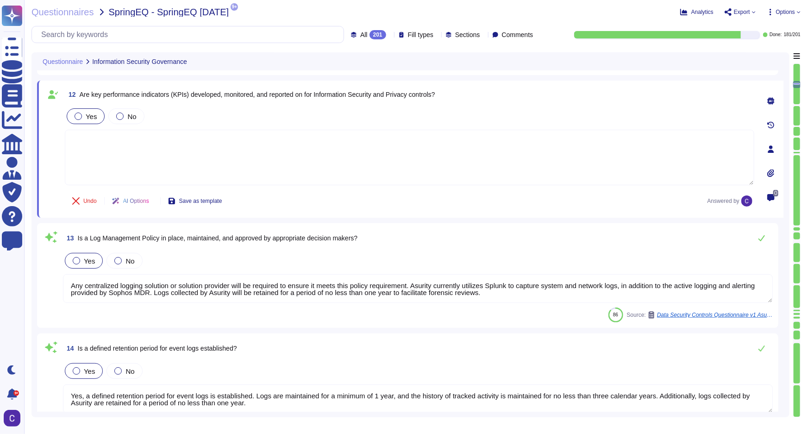
click at [345, 283] on textarea "Any centralized logging solution or solution provider will be required to ensur…" at bounding box center [418, 288] width 710 height 29
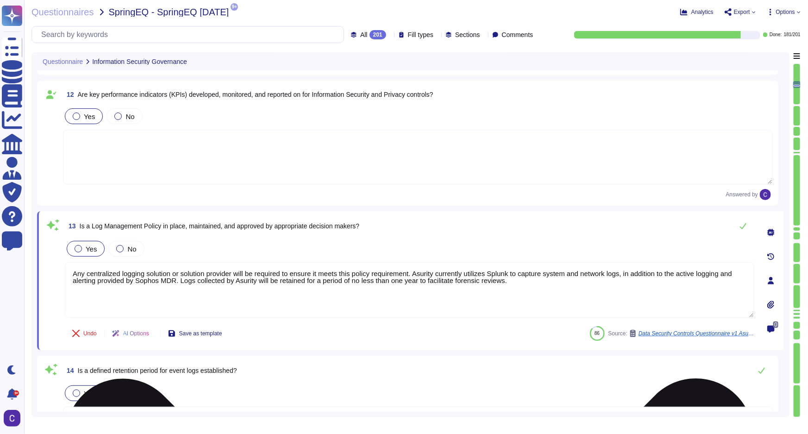
click at [345, 283] on textarea "Any centralized logging solution or solution provider will be required to ensur…" at bounding box center [409, 290] width 689 height 56
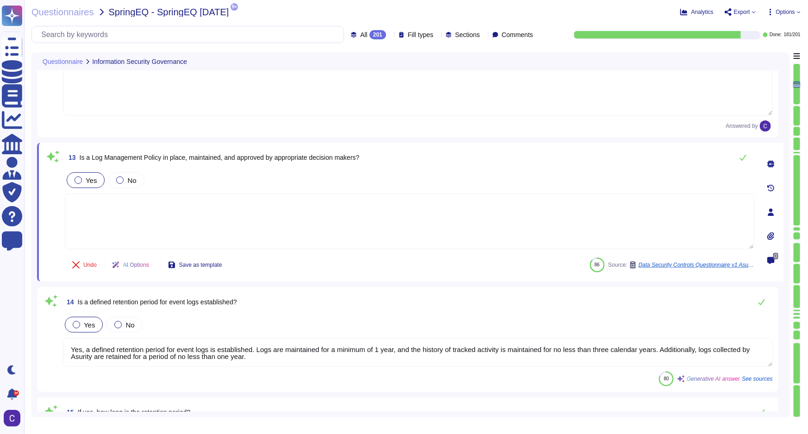
scroll to position [1864, 0]
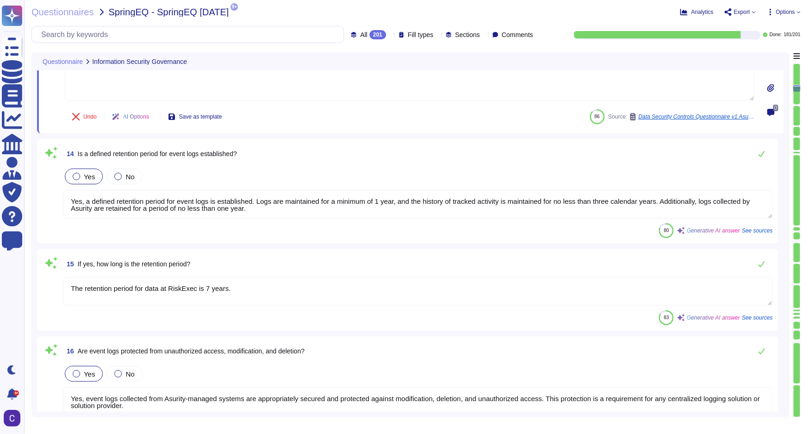
type textarea "Yes, alerts are generated and monitored in response to unauthorized access, mod…"
type textarea "Yes"
click at [317, 204] on textarea "Yes, a defined retention period for event logs is established. Logs are maintai…" at bounding box center [418, 204] width 710 height 29
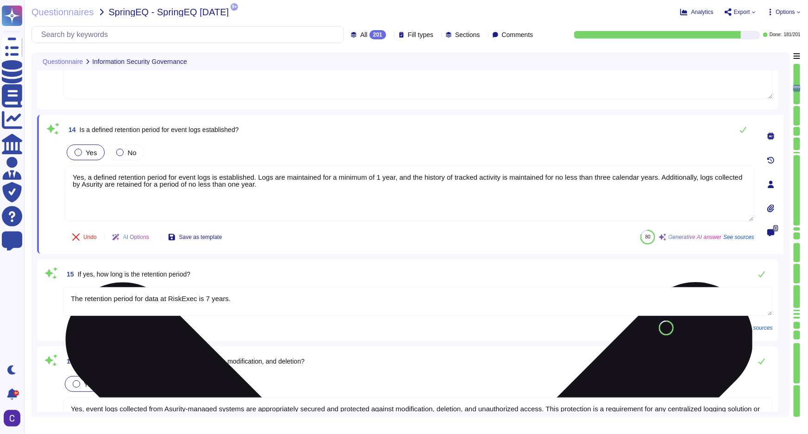
type textarea "Yes"
click at [317, 204] on textarea "Yes, a defined retention period for event logs is established. Logs are maintai…" at bounding box center [409, 194] width 689 height 56
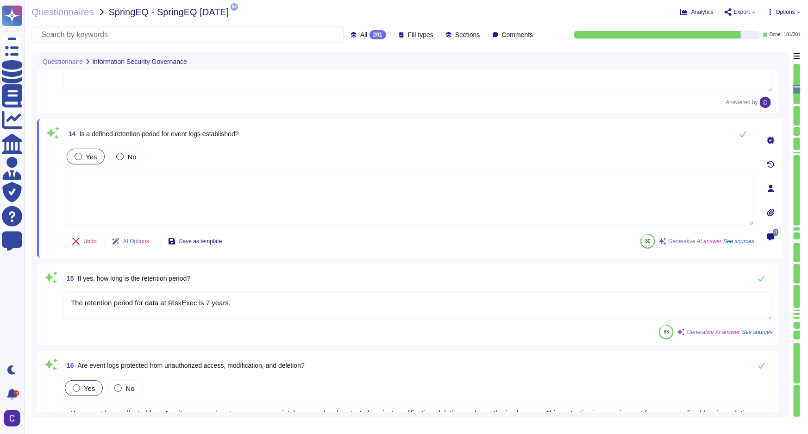
type textarea "Yes, there is a policy for Internal Security Audit that is mandatory for all As…"
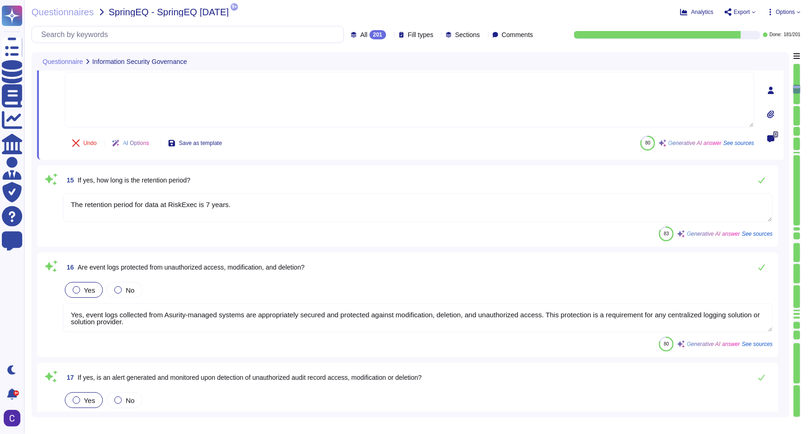
scroll to position [2033, 0]
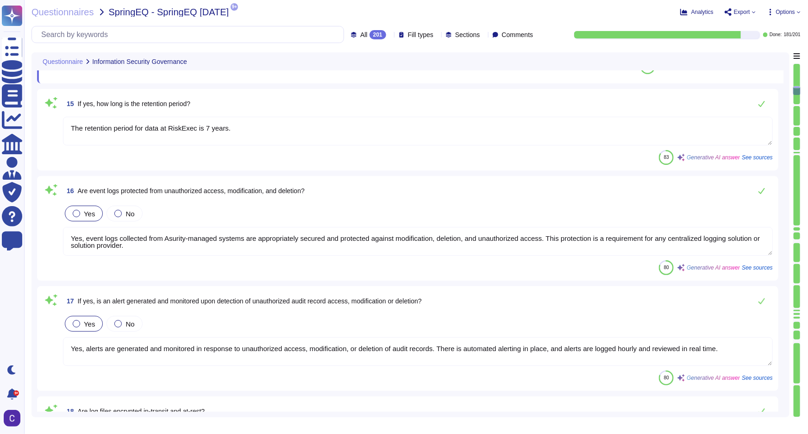
type textarea "The policies audited in the past 12 months include the following: - A letter wa…"
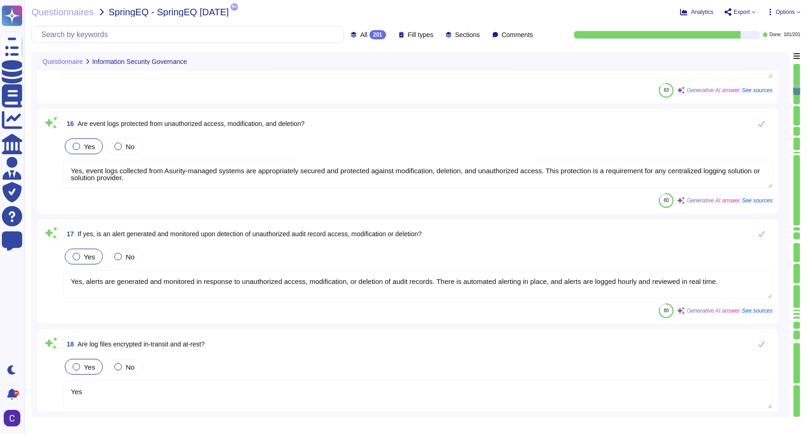
scroll to position [2117, 0]
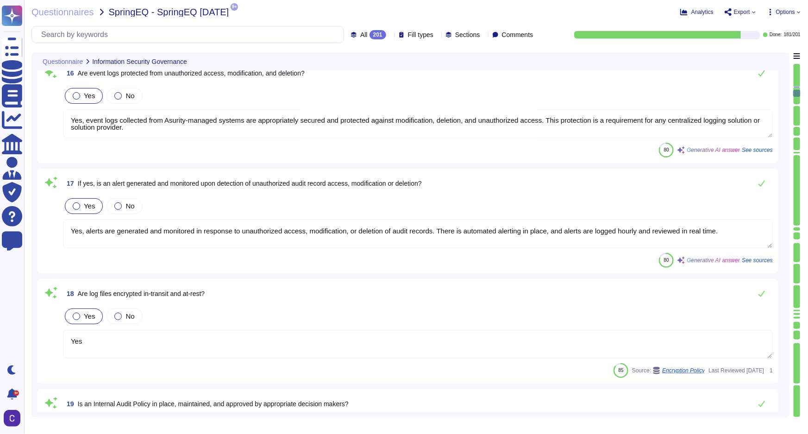
type textarea "Yes, identified issues are supported by remediation plans that are documented a…"
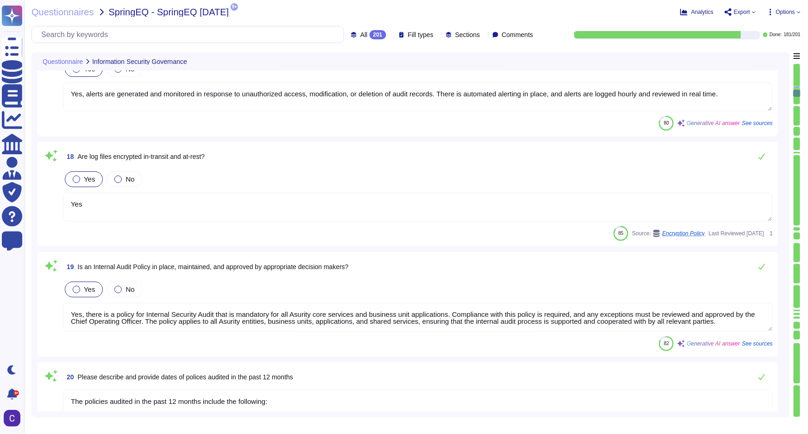
scroll to position [2327, 0]
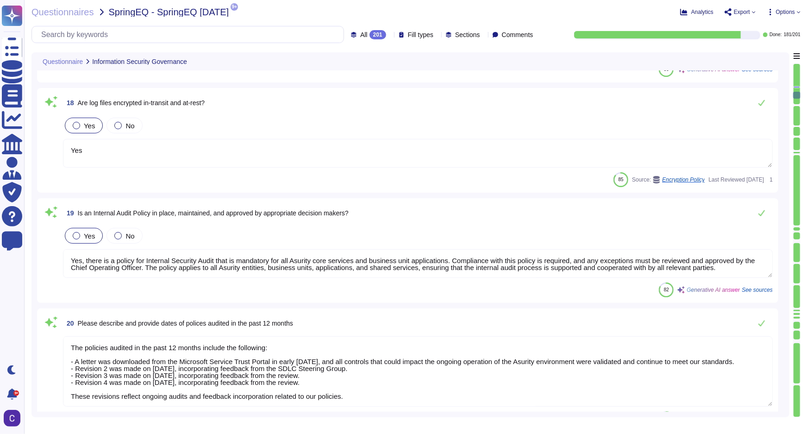
type textarea "Yes, internal security staff receive system security alerts, advisories, and di…"
click at [329, 265] on textarea "Yes, there is a policy for Internal Security Audit that is mandatory for all As…" at bounding box center [418, 263] width 710 height 29
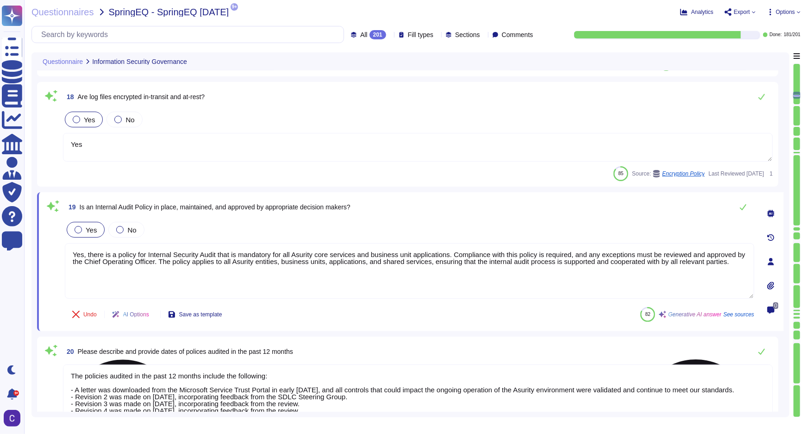
type textarea "Yes, internal security staff receive system security alerts, advisories, and di…"
click at [329, 265] on textarea "Yes, there is a policy for Internal Security Audit that is mandatory for all As…" at bounding box center [409, 271] width 689 height 56
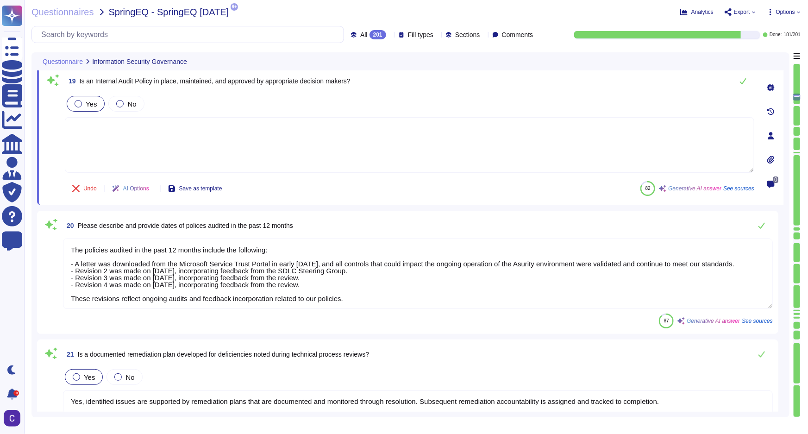
type textarea "Yes, a Risk Management Policy is in place, maintained, and reviewed annually by…"
click at [386, 276] on textarea "The policies audited in the past 12 months include the following: - A letter wa…" at bounding box center [418, 273] width 710 height 70
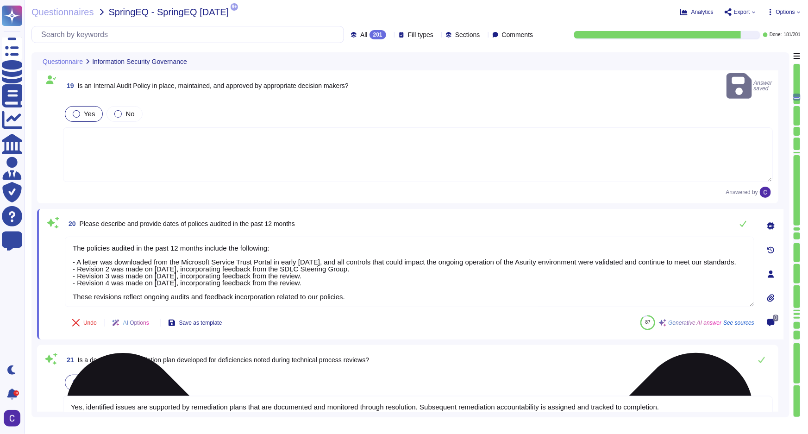
drag, startPoint x: 377, startPoint y: 284, endPoint x: 185, endPoint y: 222, distance: 201.5
click at [185, 237] on textarea "The policies audited in the past 12 months include the following: - A letter wa…" at bounding box center [409, 272] width 689 height 70
click at [648, 237] on textarea "The policies audited in the past 12 months include the following: - A letter wa…" at bounding box center [409, 272] width 689 height 70
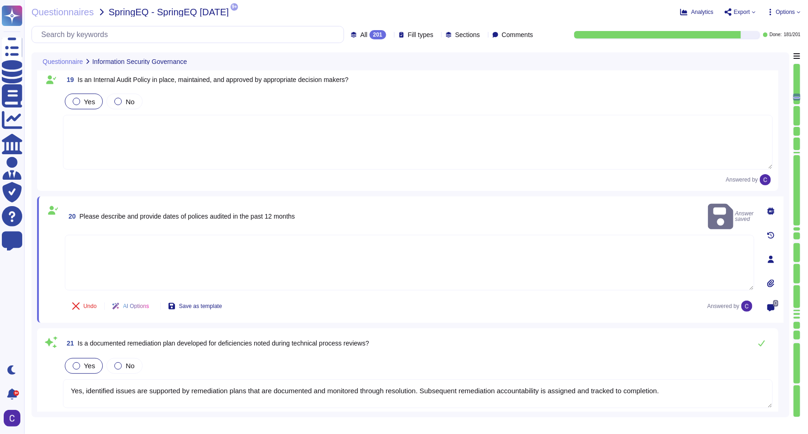
click at [515, 337] on div "21 Is a documented remediation plan developed for deficiencies noted during tec…" at bounding box center [418, 343] width 710 height 19
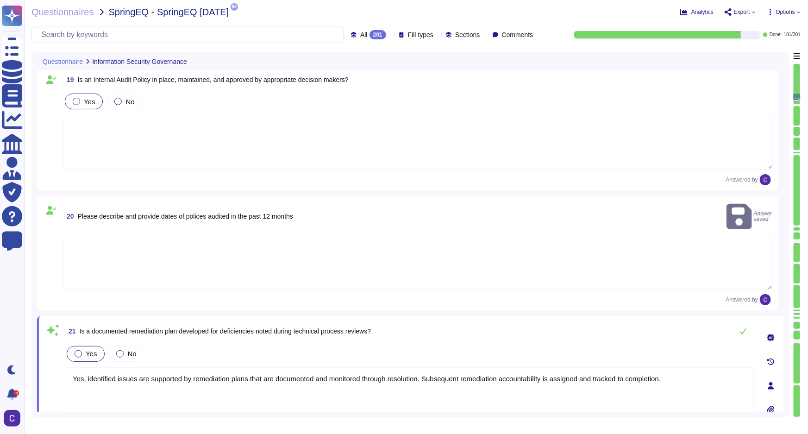
click at [537, 294] on div "Answered by" at bounding box center [418, 299] width 710 height 11
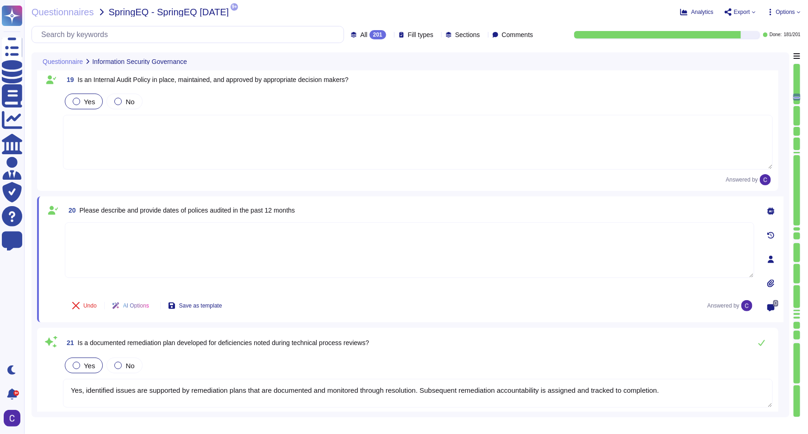
click at [146, 303] on span "AI Options" at bounding box center [136, 306] width 26 height 6
click at [420, 302] on div "Undo AI Options Save as template Answered by" at bounding box center [409, 305] width 689 height 22
click at [454, 259] on textarea at bounding box center [409, 250] width 689 height 56
click at [558, 251] on textarea at bounding box center [409, 250] width 689 height 56
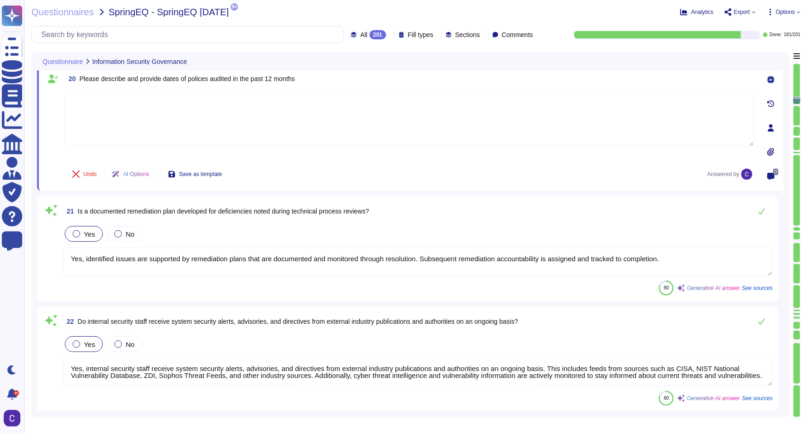
type textarea "Yes, an annual Risk Assessment has been conducted in the past 12 months, with t…"
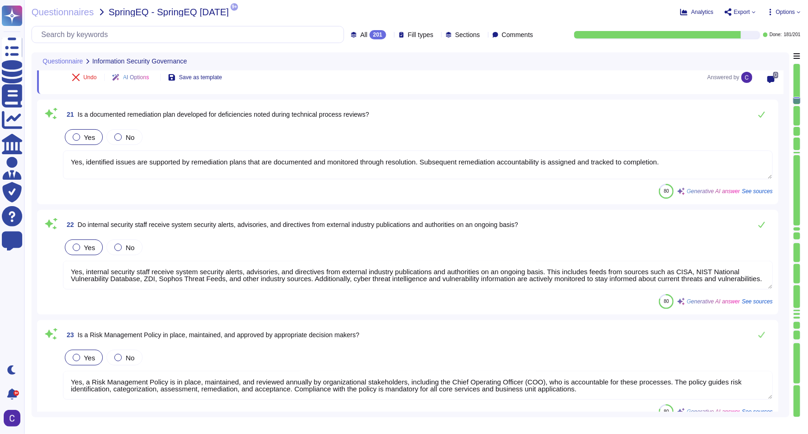
type textarea "No breaches have occurred within the last 36 months. Critical findings will be …"
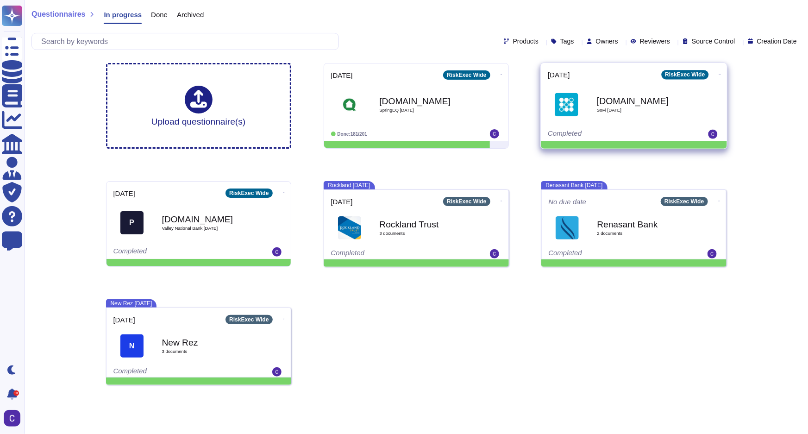
click at [719, 73] on icon at bounding box center [720, 74] width 2 height 2
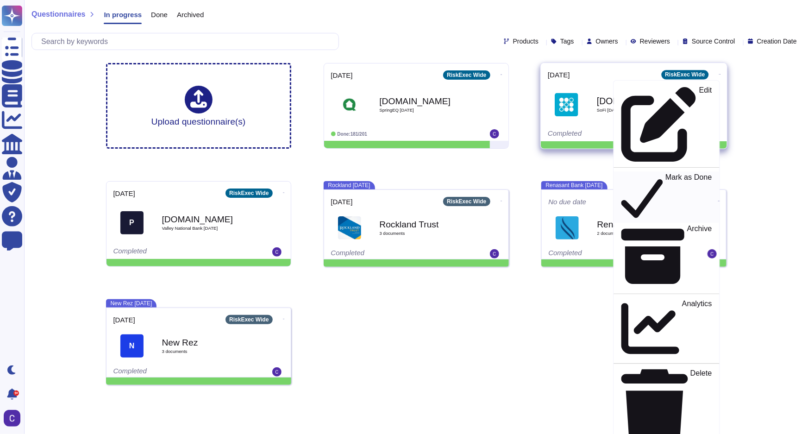
click at [675, 173] on div "Mark as Done" at bounding box center [666, 197] width 90 height 48
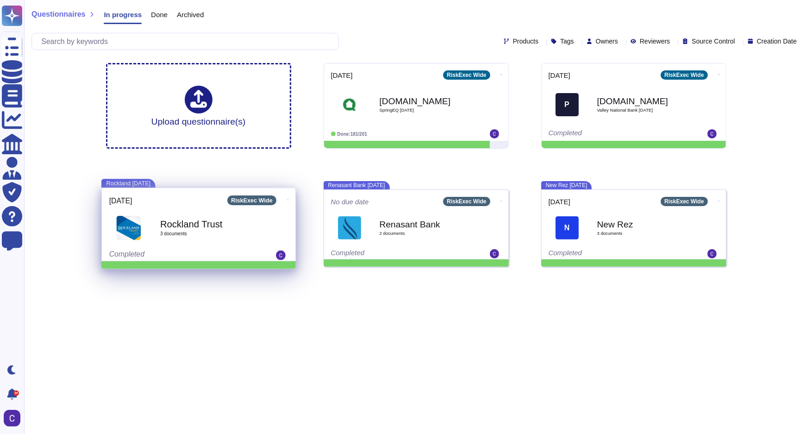
click at [287, 200] on icon at bounding box center [288, 200] width 2 height 0
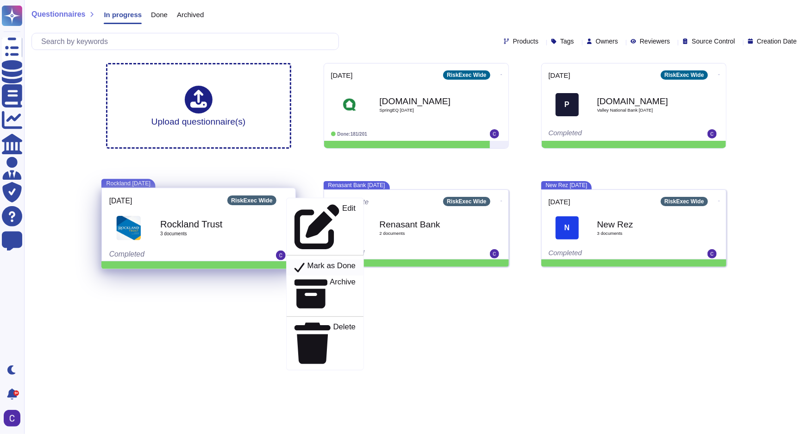
click at [307, 262] on p "Mark as Done" at bounding box center [331, 268] width 49 height 12
click at [308, 262] on p "Mark as Done" at bounding box center [331, 268] width 49 height 12
click at [206, 224] on b "Rockland Trust" at bounding box center [208, 223] width 97 height 9
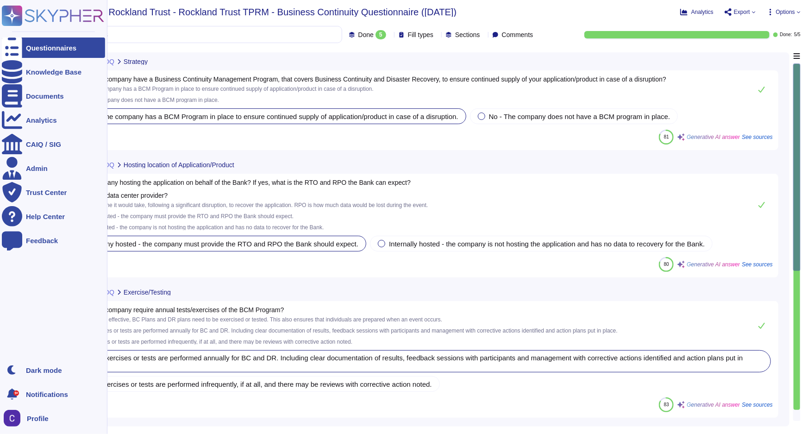
click at [15, 49] on icon at bounding box center [12, 47] width 20 height 27
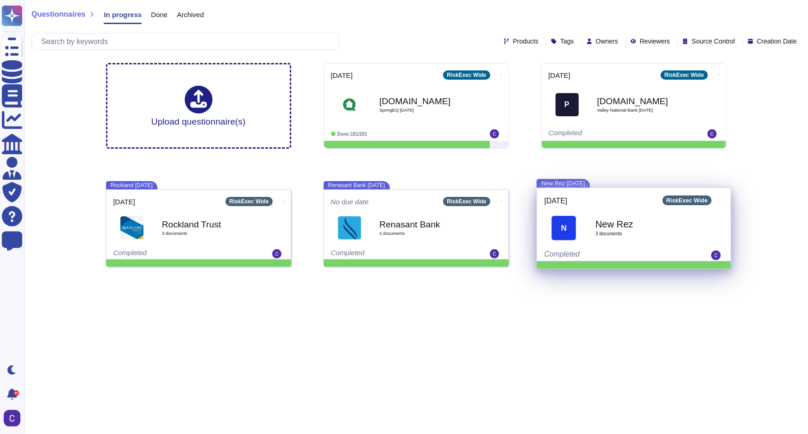
click at [722, 199] on icon at bounding box center [723, 200] width 2 height 2
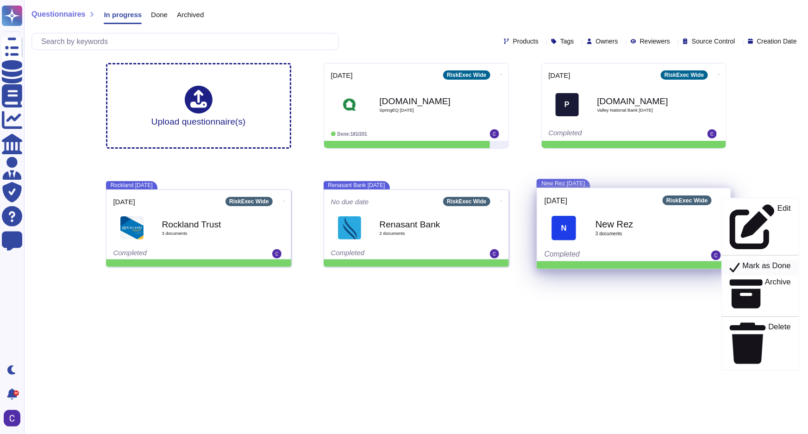
click at [742, 262] on p "Mark as Done" at bounding box center [766, 268] width 49 height 12
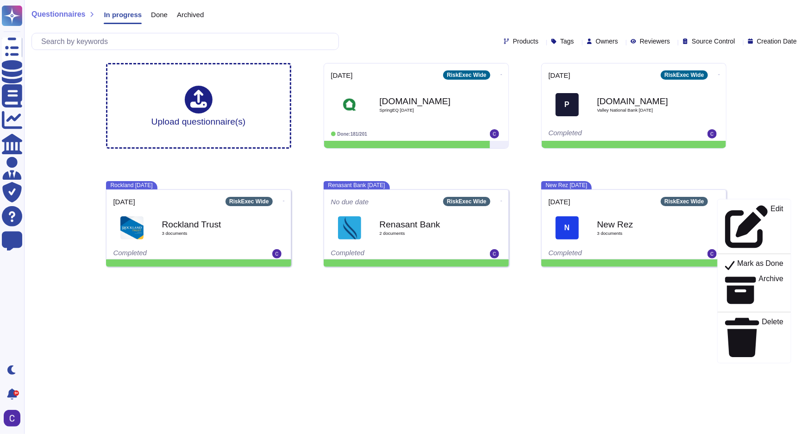
drag, startPoint x: 736, startPoint y: 229, endPoint x: 560, endPoint y: 349, distance: 213.2
click at [560, 274] on html "Questionnaires Knowledge Base Documents Analytics CAIQ / SIG Admin Trust Center…" at bounding box center [404, 137] width 808 height 274
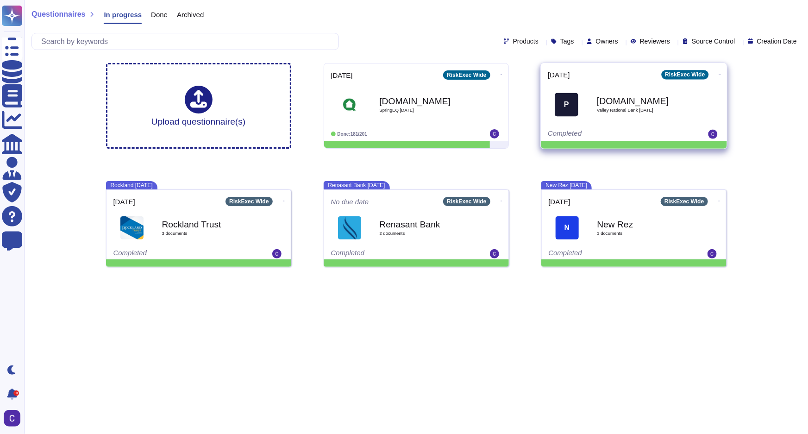
click at [719, 74] on icon at bounding box center [720, 74] width 2 height 0
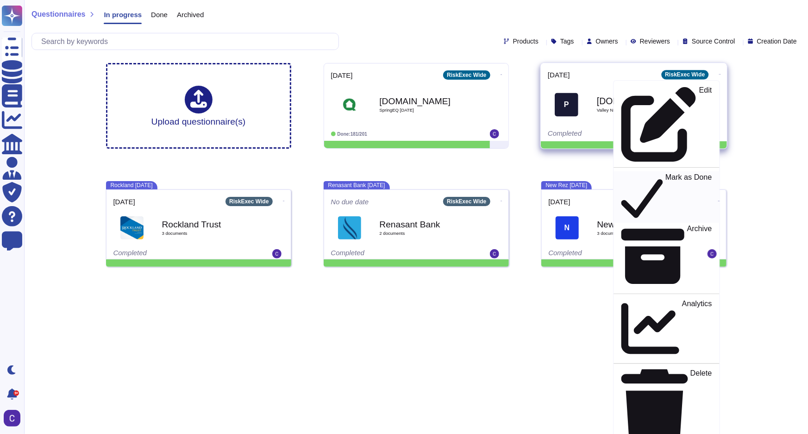
click at [700, 173] on div "Mark as Done" at bounding box center [666, 197] width 90 height 48
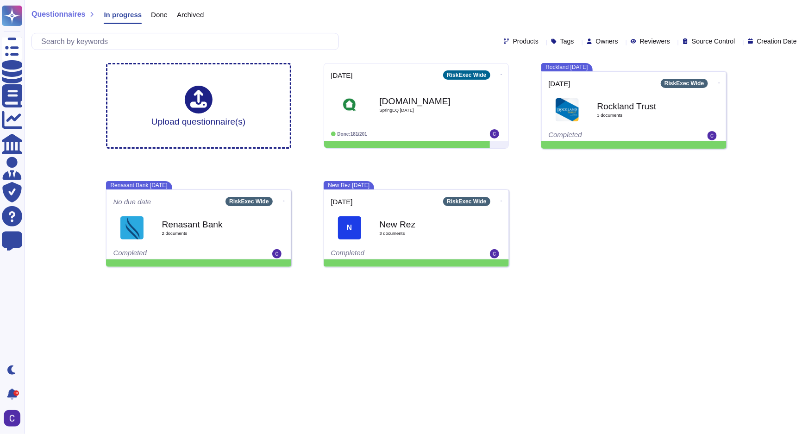
click at [620, 240] on div "Upload questionnaire(s) 2025-09-19 RiskExec Wide Venminder.com SpringEQ Septemb…" at bounding box center [416, 165] width 635 height 219
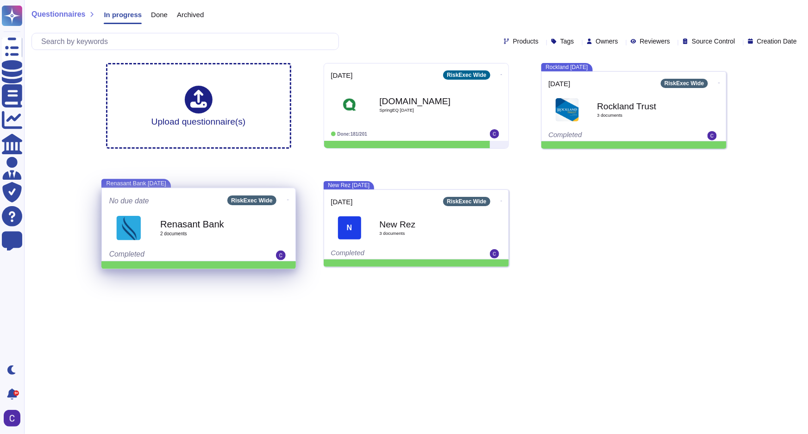
click at [286, 198] on span at bounding box center [288, 199] width 4 height 10
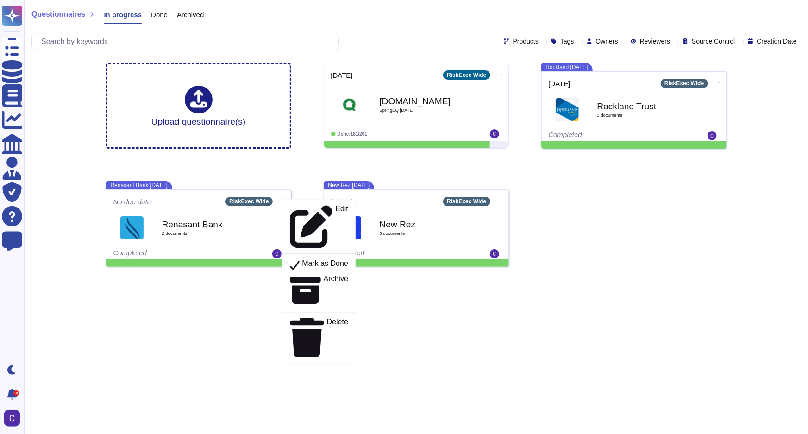
click at [264, 225] on span "Renasant Bank 2 document s" at bounding box center [198, 227] width 170 height 37
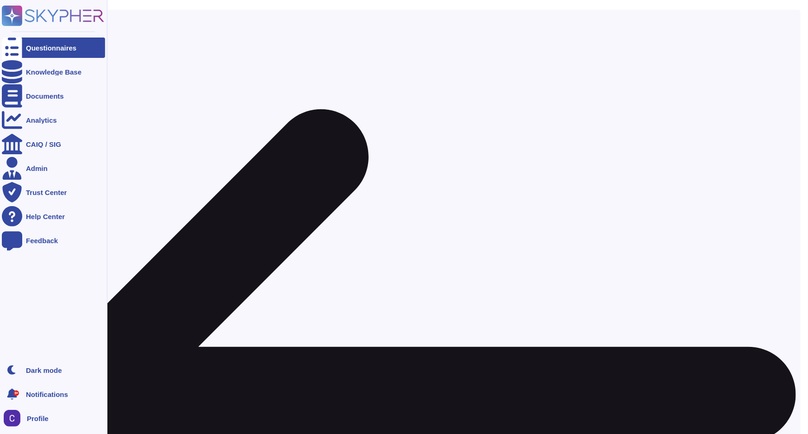
click at [2, 50] on div at bounding box center [12, 48] width 20 height 20
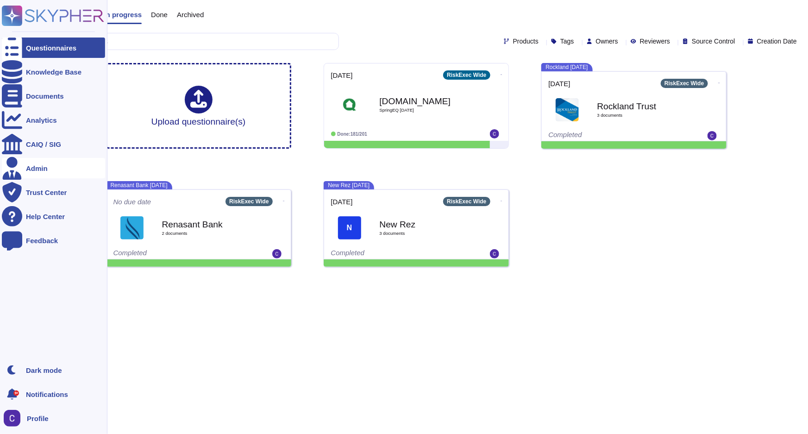
click at [52, 174] on div "Admin" at bounding box center [53, 168] width 103 height 20
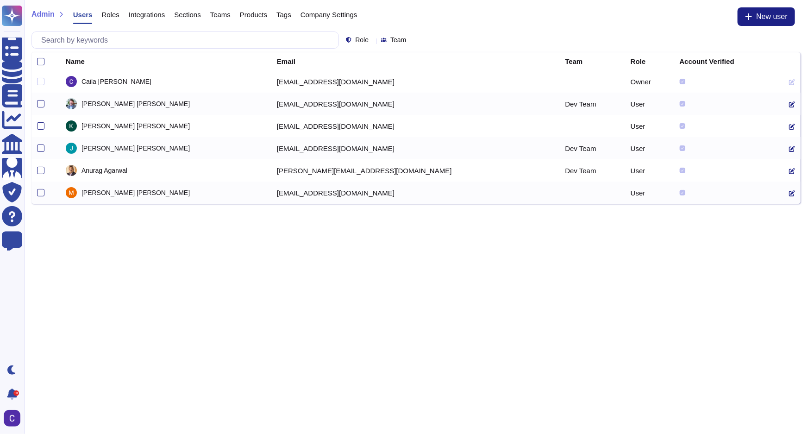
click at [789, 194] on icon at bounding box center [792, 193] width 6 height 6
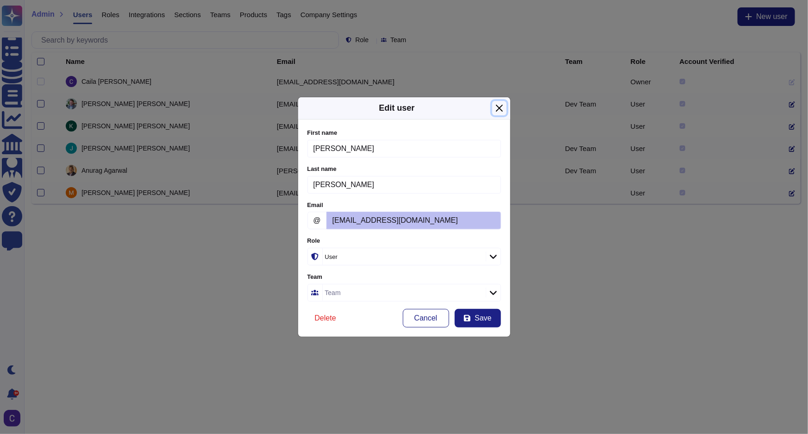
click at [499, 113] on button "Close" at bounding box center [499, 108] width 14 height 14
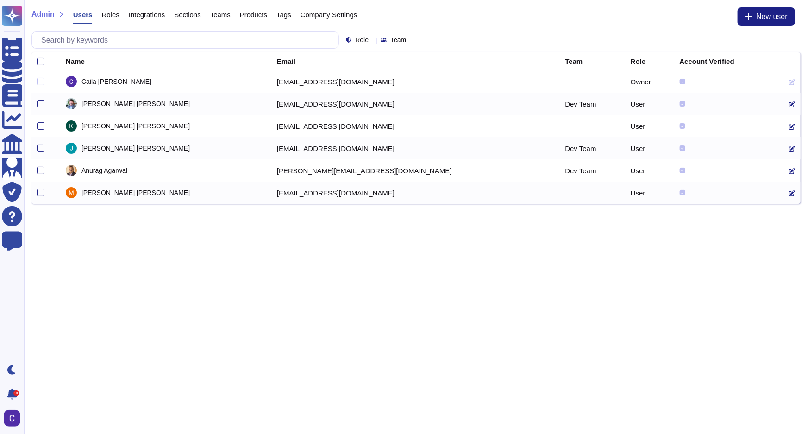
click at [406, 40] on span "Team" at bounding box center [398, 40] width 16 height 6
click at [411, 28] on div "Admin Users Roles Integrations Sections Teams Products Tags Company Settings Ne…" at bounding box center [415, 19] width 769 height 24
click at [115, 11] on span "Roles" at bounding box center [110, 14] width 18 height 7
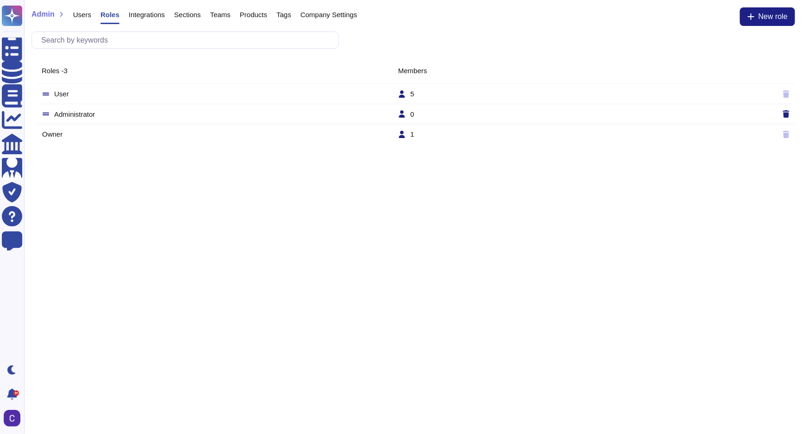
click at [129, 12] on span "Integrations" at bounding box center [147, 14] width 36 height 7
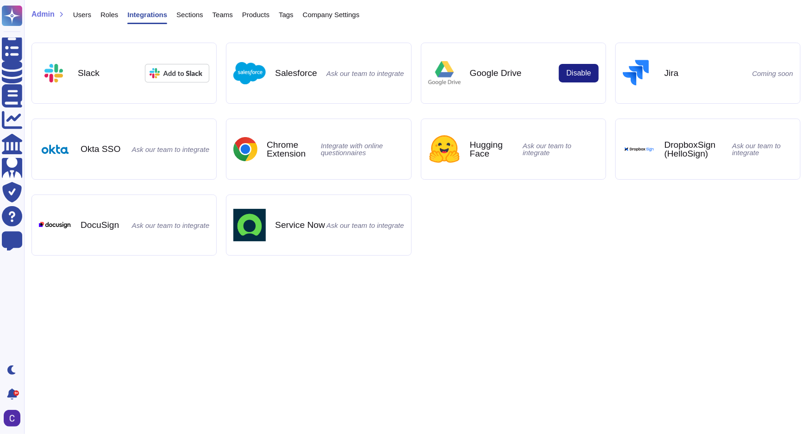
click at [111, 19] on div "Roles" at bounding box center [104, 16] width 27 height 19
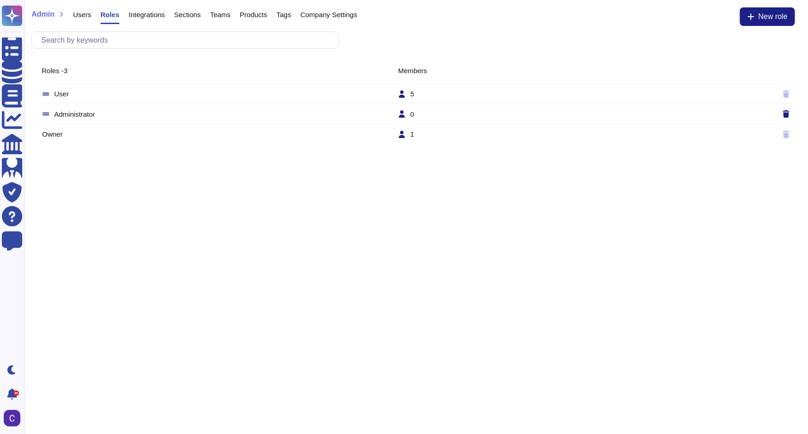
click at [125, 108] on tr "Administrator 0" at bounding box center [416, 114] width 758 height 20
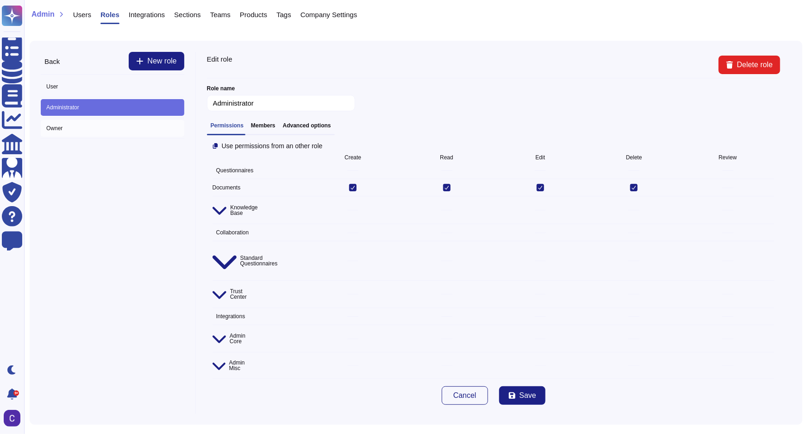
click at [121, 120] on span "Owner" at bounding box center [113, 128] width 144 height 17
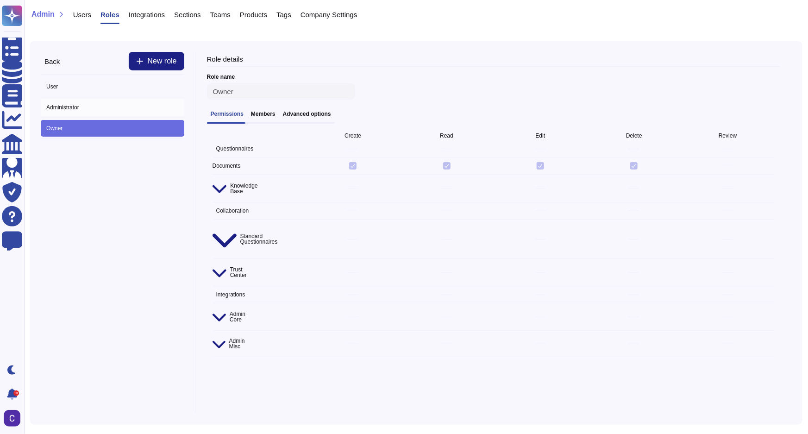
click at [126, 104] on span "Administrator" at bounding box center [113, 107] width 144 height 17
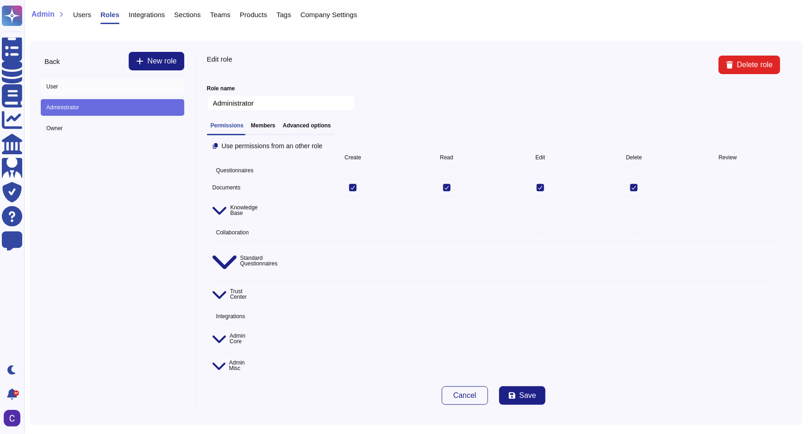
click at [64, 91] on span "User" at bounding box center [113, 86] width 144 height 17
type input "User"
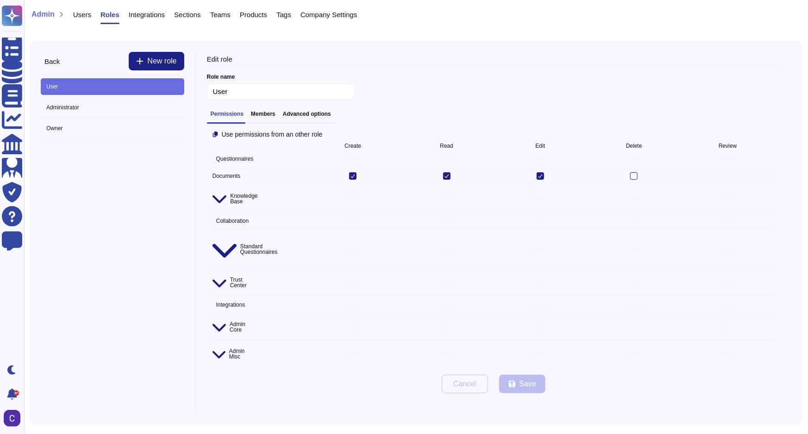
click at [116, 19] on div "Roles" at bounding box center [109, 17] width 19 height 13
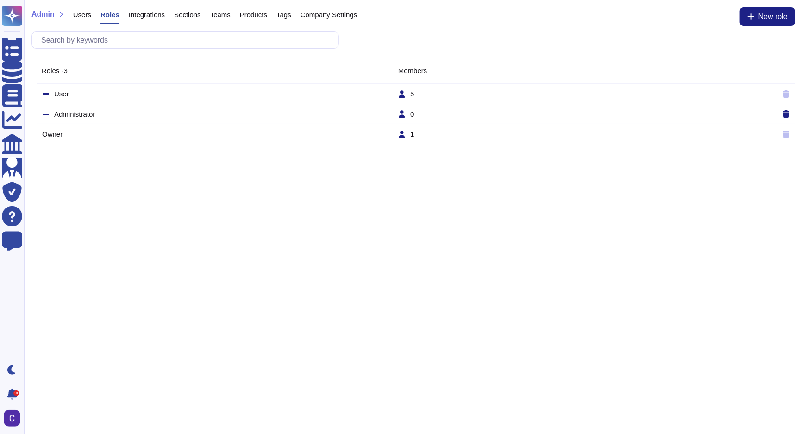
click at [156, 11] on span "Integrations" at bounding box center [147, 14] width 36 height 7
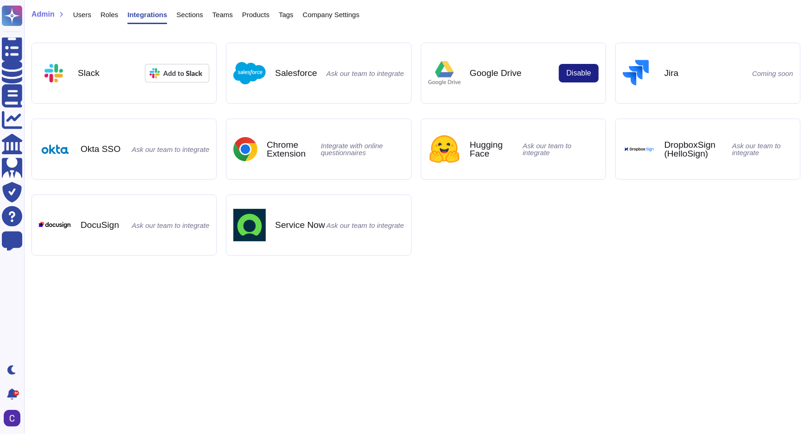
click at [203, 19] on div "Teams" at bounding box center [218, 16] width 30 height 19
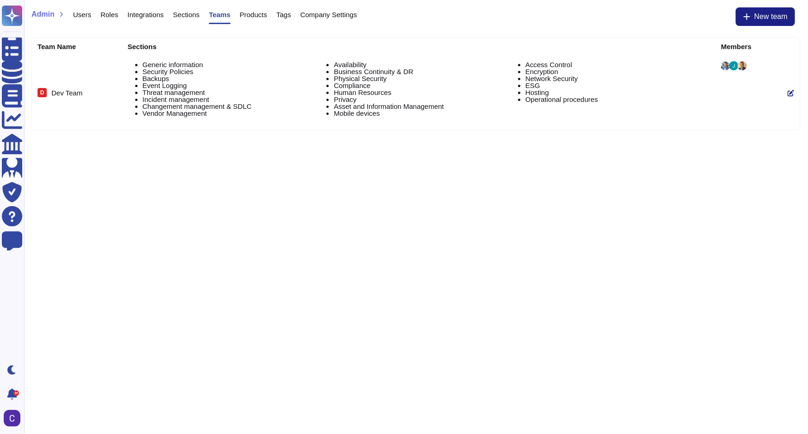
click at [244, 20] on div "Products" at bounding box center [249, 16] width 37 height 19
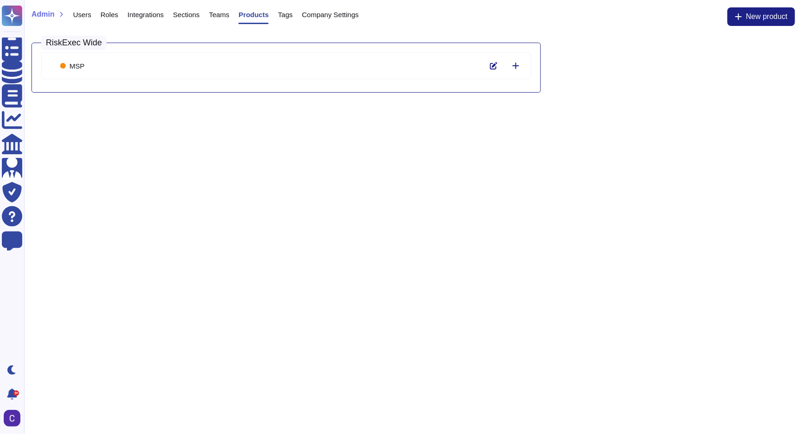
click at [277, 19] on div "Tags" at bounding box center [281, 16] width 24 height 19
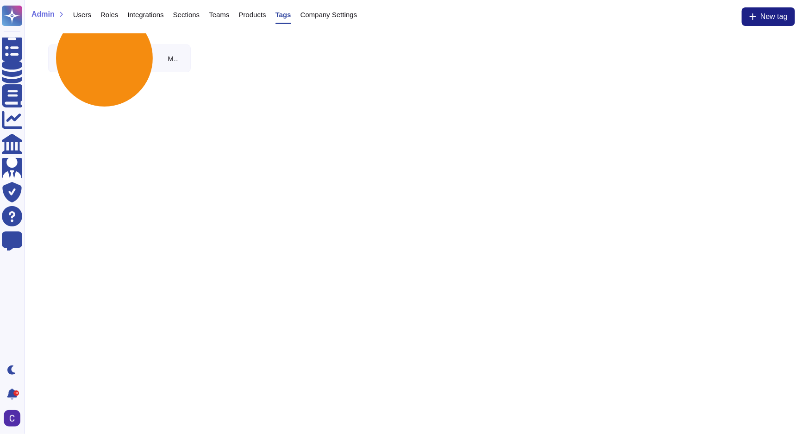
click at [301, 18] on span "Company Settings" at bounding box center [329, 14] width 57 height 7
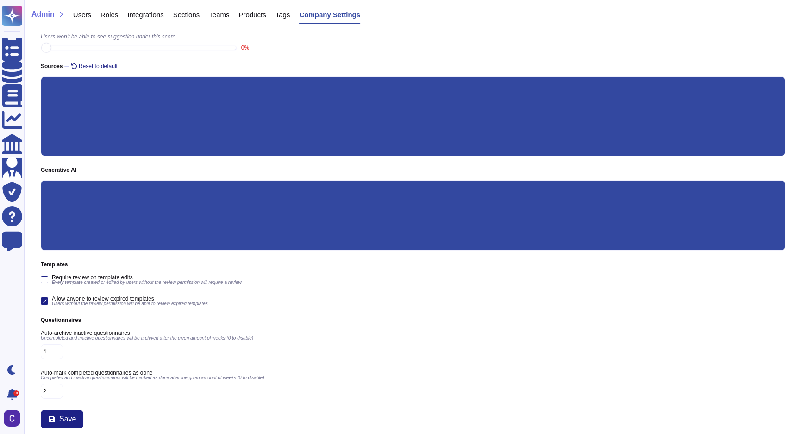
scroll to position [115, 0]
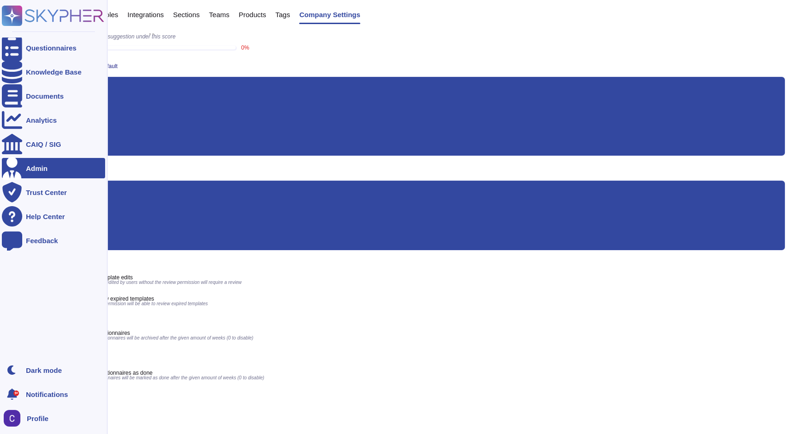
click at [31, 166] on div "Admin" at bounding box center [37, 168] width 22 height 7
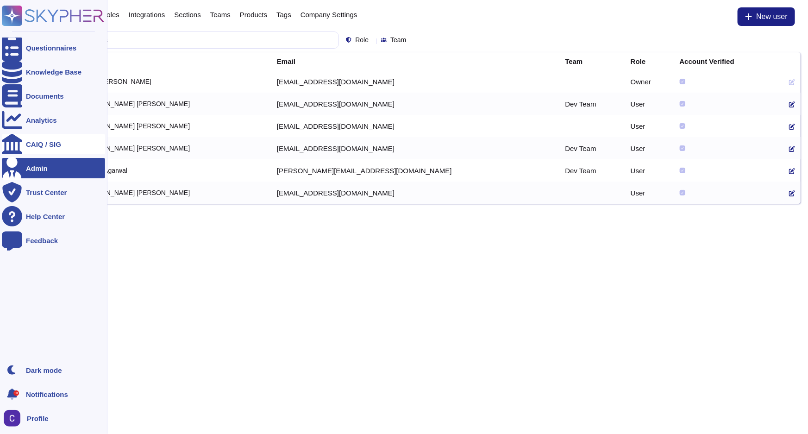
click at [31, 144] on div "CAIQ / SIG" at bounding box center [43, 144] width 35 height 7
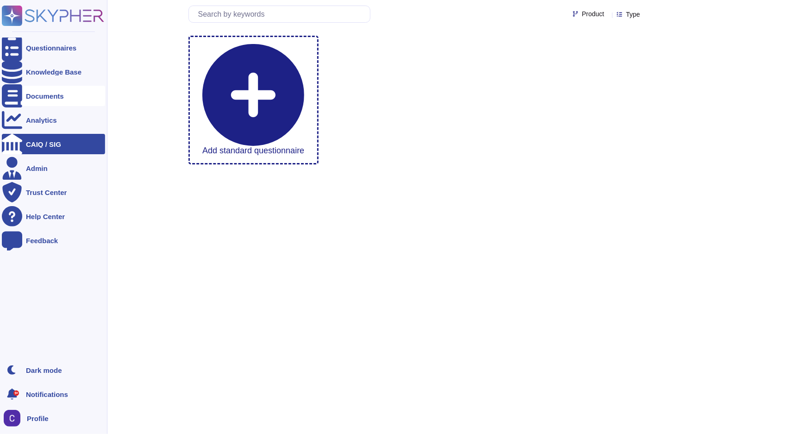
click at [37, 99] on div "Documents" at bounding box center [53, 96] width 103 height 20
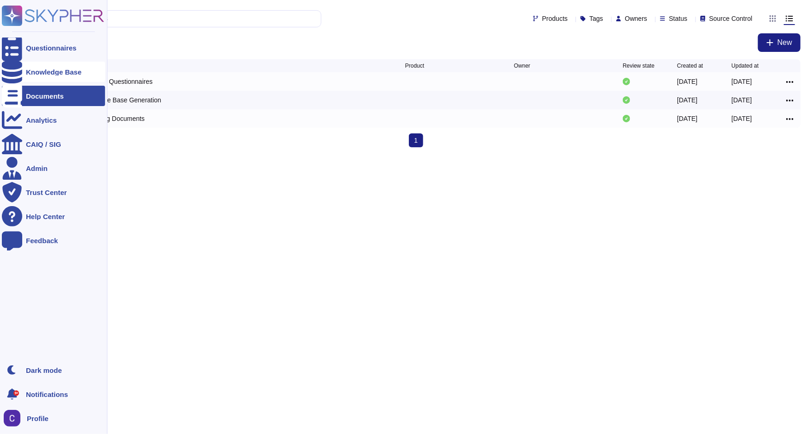
click at [31, 72] on div "Knowledge Base" at bounding box center [54, 72] width 56 height 7
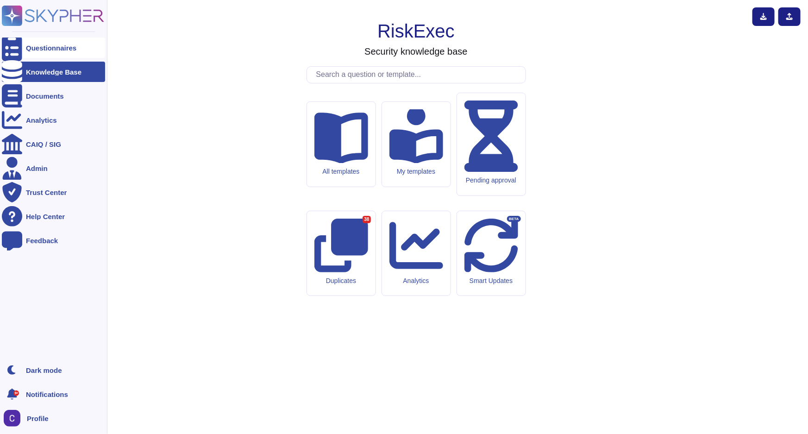
click at [38, 50] on div "Questionnaires" at bounding box center [51, 47] width 50 height 7
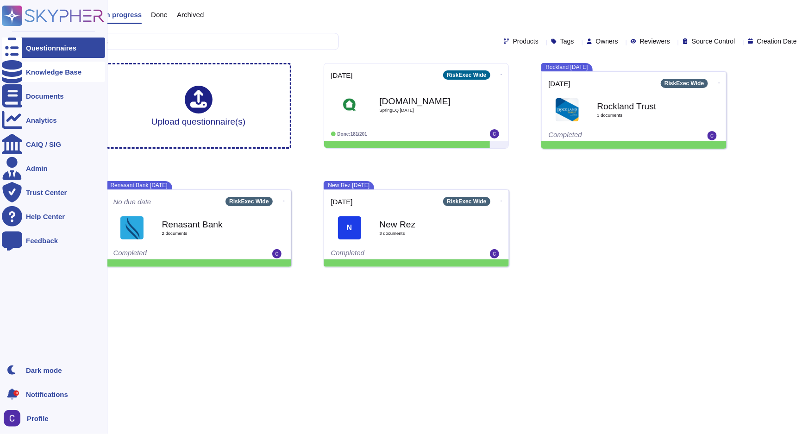
click at [38, 75] on div "Knowledge Base" at bounding box center [53, 72] width 103 height 20
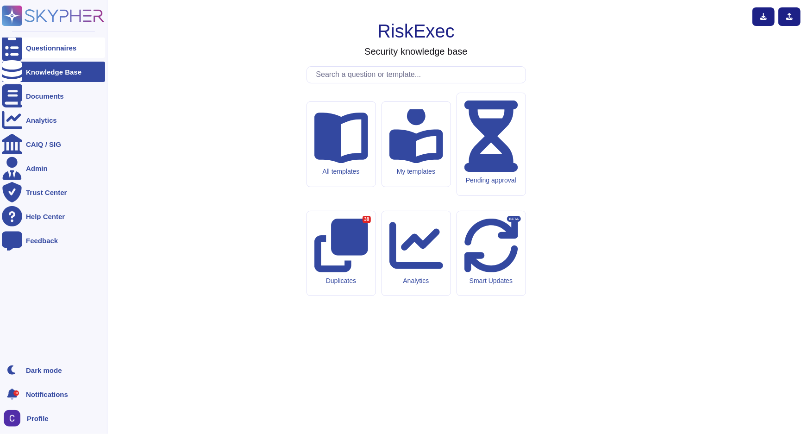
click at [38, 53] on div "Questionnaires" at bounding box center [53, 48] width 103 height 20
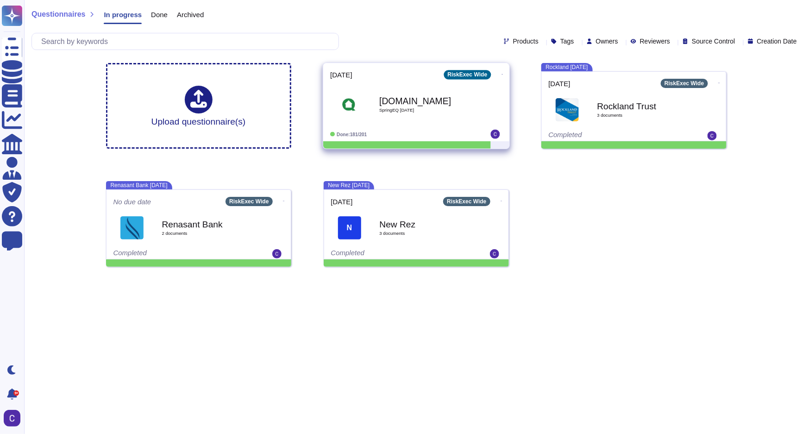
click at [396, 119] on div "Venminder.com SpringEQ September 2025" at bounding box center [426, 105] width 94 height 38
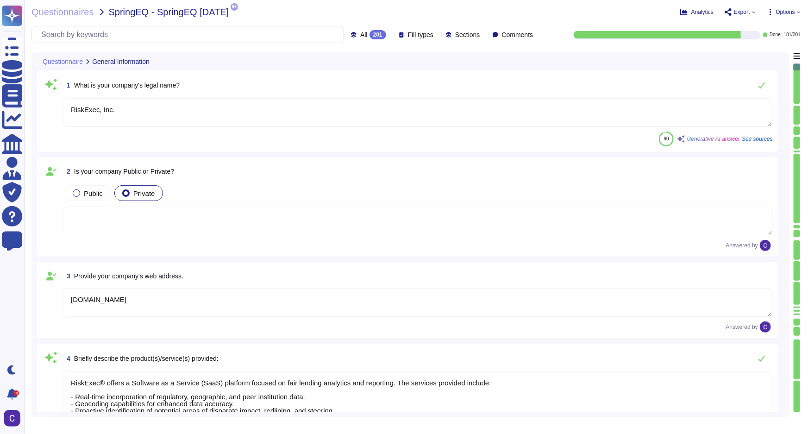
type textarea "RiskExec, Inc."
type textarea "[DOMAIN_NAME]"
type textarea "RiskExec® offers a Software as a Service (SaaS) platform focused on fair lendin…"
type textarea "Our SLA is contractually agreed upon."
click at [796, 104] on div at bounding box center [797, 105] width 6 height 2
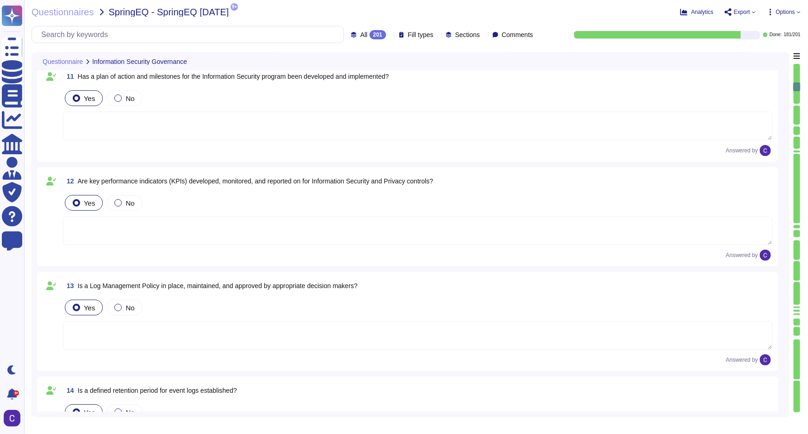
type textarea "The retention period for data at RiskExec is 7 years."
type textarea "Yes, event logs collected from Asurity-managed systems are appropriately secure…"
type textarea "Yes, alerts are generated and monitored in response to unauthorized access, mod…"
type textarea "Yes"
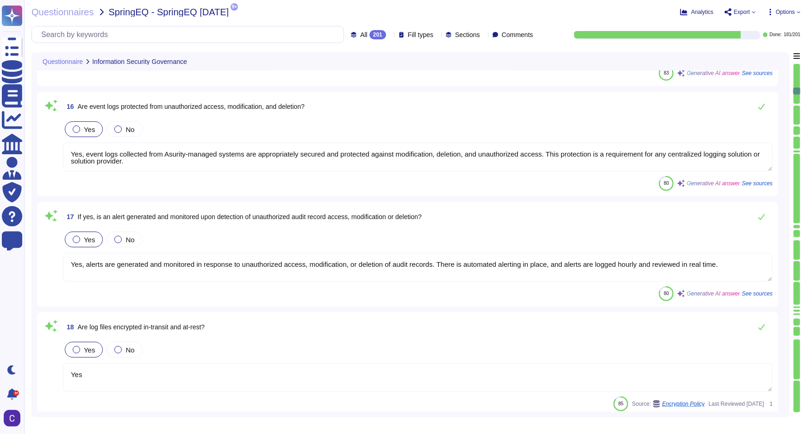
type textarea "Yes, identified issues are supported by remediation plans that are documented a…"
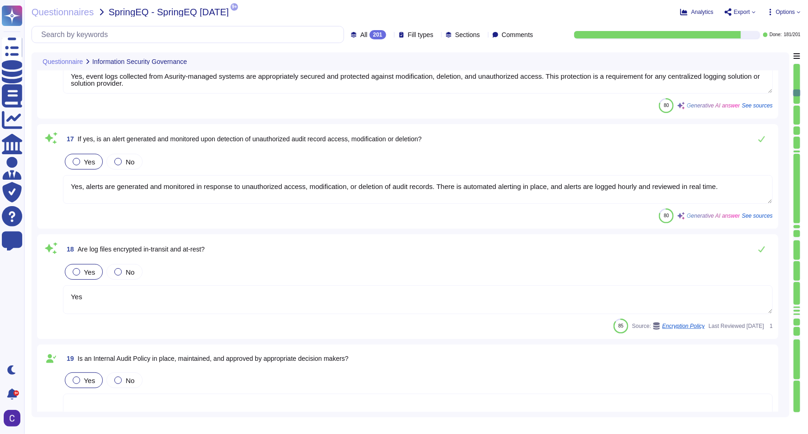
type textarea "Yes, internal security staff receive system security alerts, advisories, and di…"
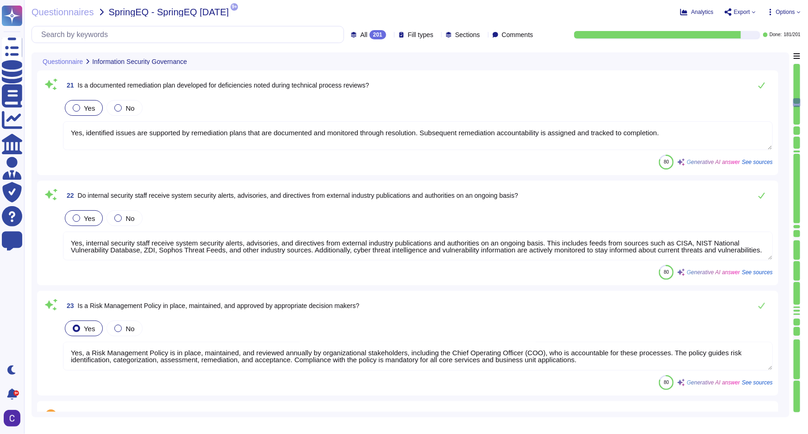
type textarea "Yes, a Risk Management Policy is in place, maintained, and reviewed annually by…"
type textarea "Yes, an annual Risk Assessment has been conducted in the past 12 months, with t…"
type textarea "No breaches have occurred within the last 36 months. Critical findings will be …"
type textarea "Yes, a formal process is in place to remediate findings from security and priva…"
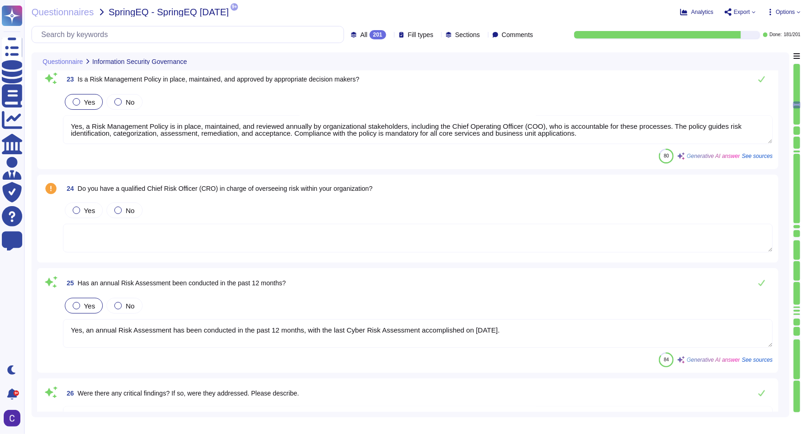
type textarea "Yes, there is an Asset Management Policy in place at Asurity. It applies to all…"
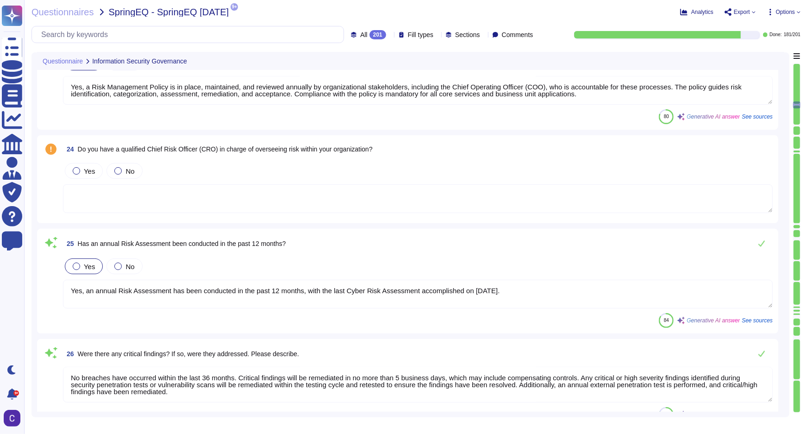
type textarea "Yes, hardware components are inventoried in accordance with the Asset Managemen…"
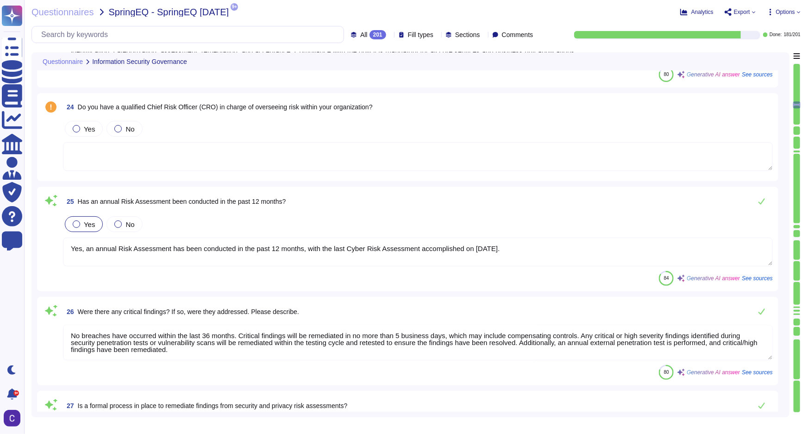
scroll to position [2724, 0]
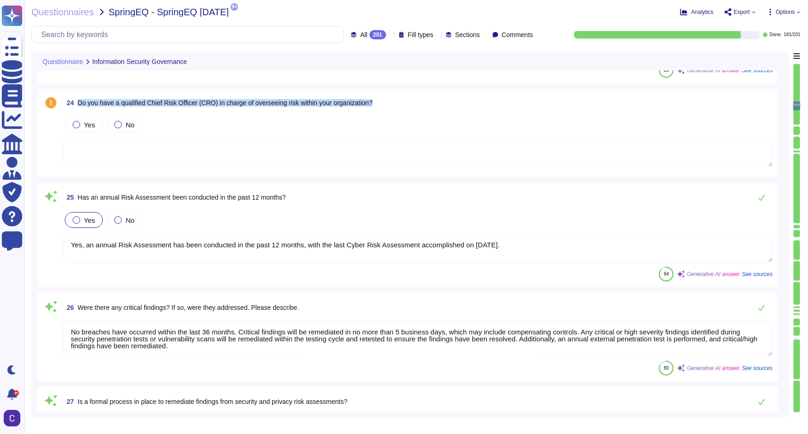
drag, startPoint x: 398, startPoint y: 101, endPoint x: 78, endPoint y: 101, distance: 319.5
click at [78, 101] on div "24 Do you have a qualified Chief Risk Officer (CRO) in charge of overseeing ris…" at bounding box center [418, 102] width 710 height 17
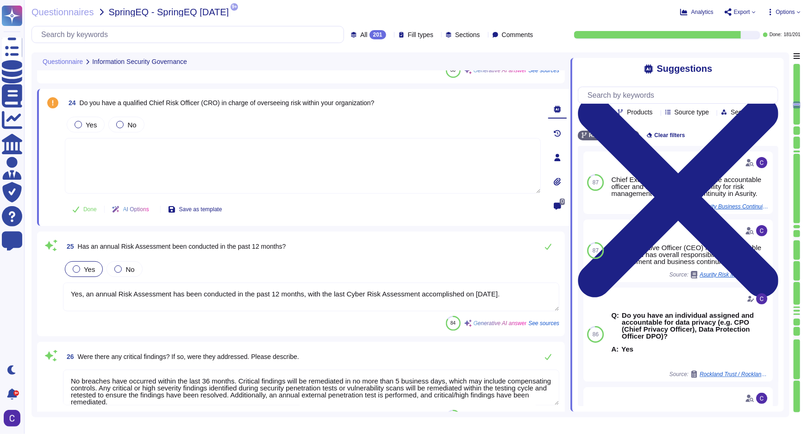
click at [485, 99] on div "24 Do you have a qualified Chief Risk Officer (CRO) in charge of overseeing ris…" at bounding box center [303, 102] width 476 height 17
drag, startPoint x: 385, startPoint y: 103, endPoint x: 81, endPoint y: 106, distance: 303.3
click at [81, 106] on div "24 Do you have a qualified Chief Risk Officer (CRO) in charge of overseeing ris…" at bounding box center [303, 102] width 476 height 17
copy span "Do you have a qualified Chief Risk Officer (CRO) in charge of overseeing risk w…"
